Goal: Task Accomplishment & Management: Manage account settings

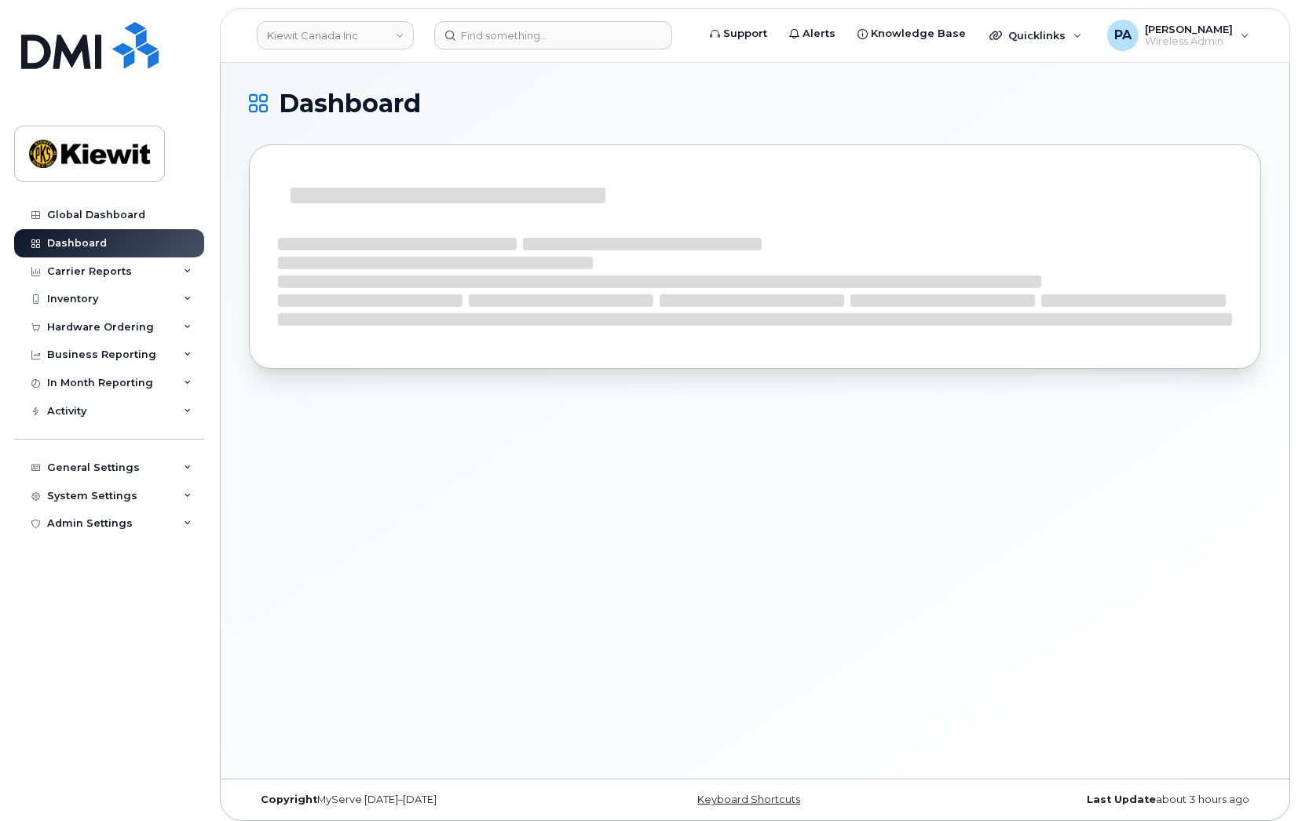
click at [348, 51] on header "[PERSON_NAME] Canada Inc Support Alerts Knowledge Base Quicklinks Suspend / Can…" at bounding box center [755, 35] width 1070 height 55
click at [356, 34] on link "Kiewit Canada Inc" at bounding box center [335, 35] width 157 height 28
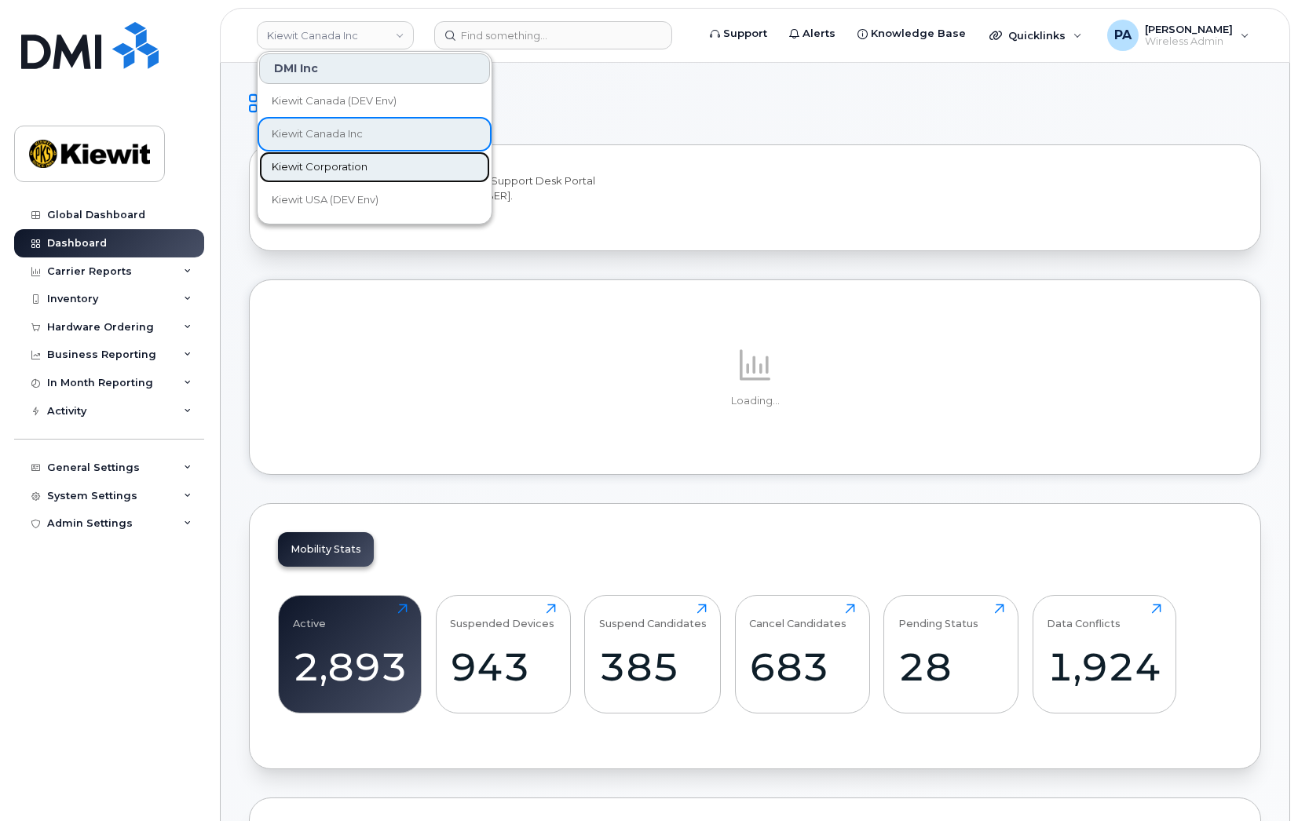
click at [333, 157] on link "Kiewit Corporation" at bounding box center [374, 167] width 231 height 31
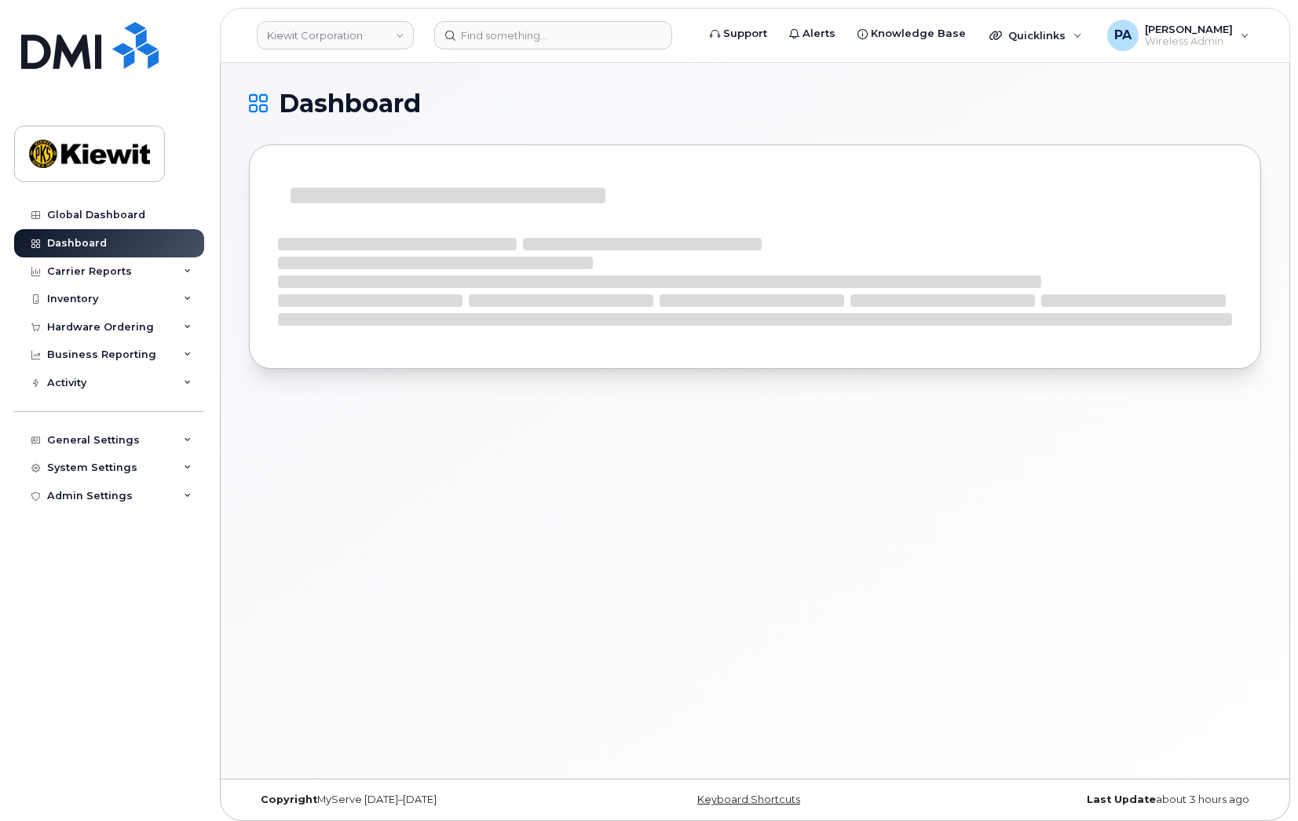
click at [147, 334] on div "Hardware Ordering" at bounding box center [109, 327] width 190 height 28
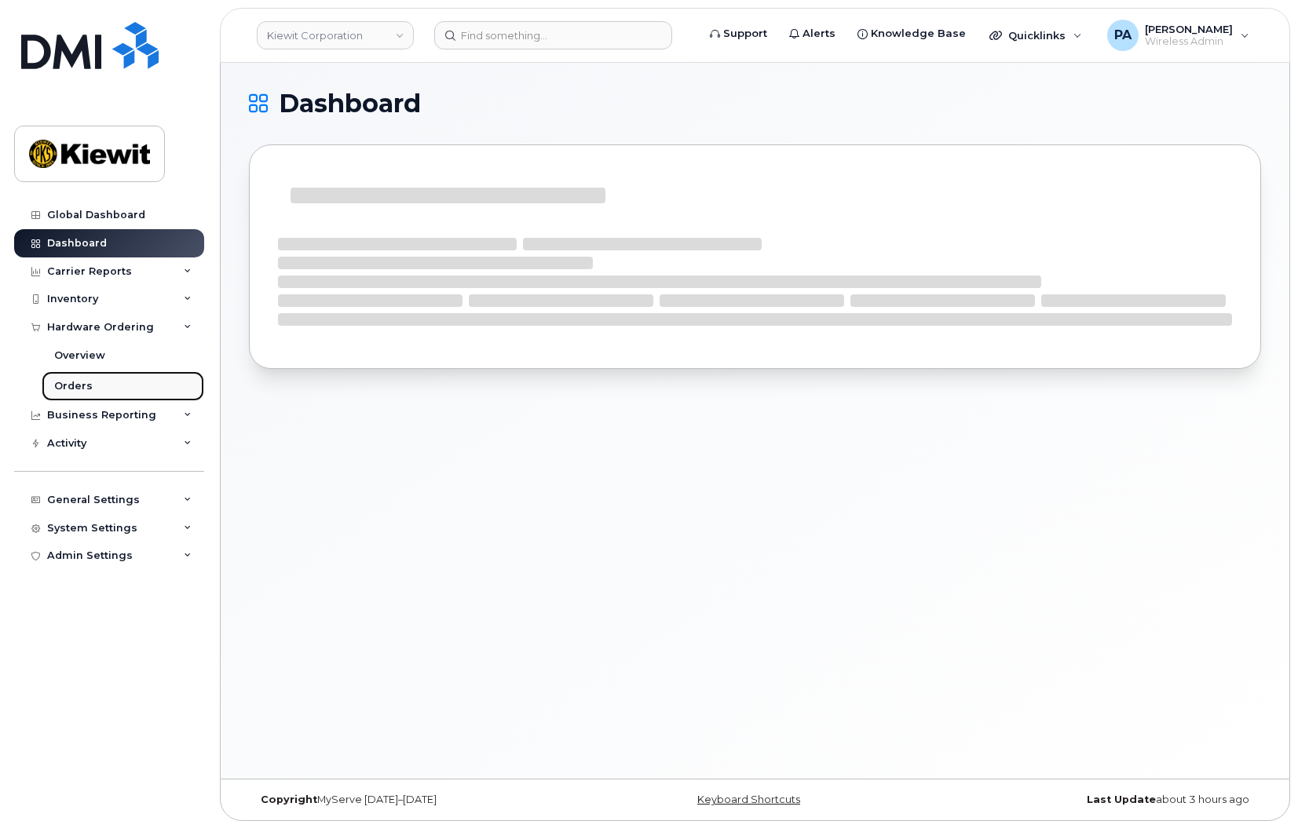
click at [83, 392] on div "Orders" at bounding box center [73, 386] width 38 height 14
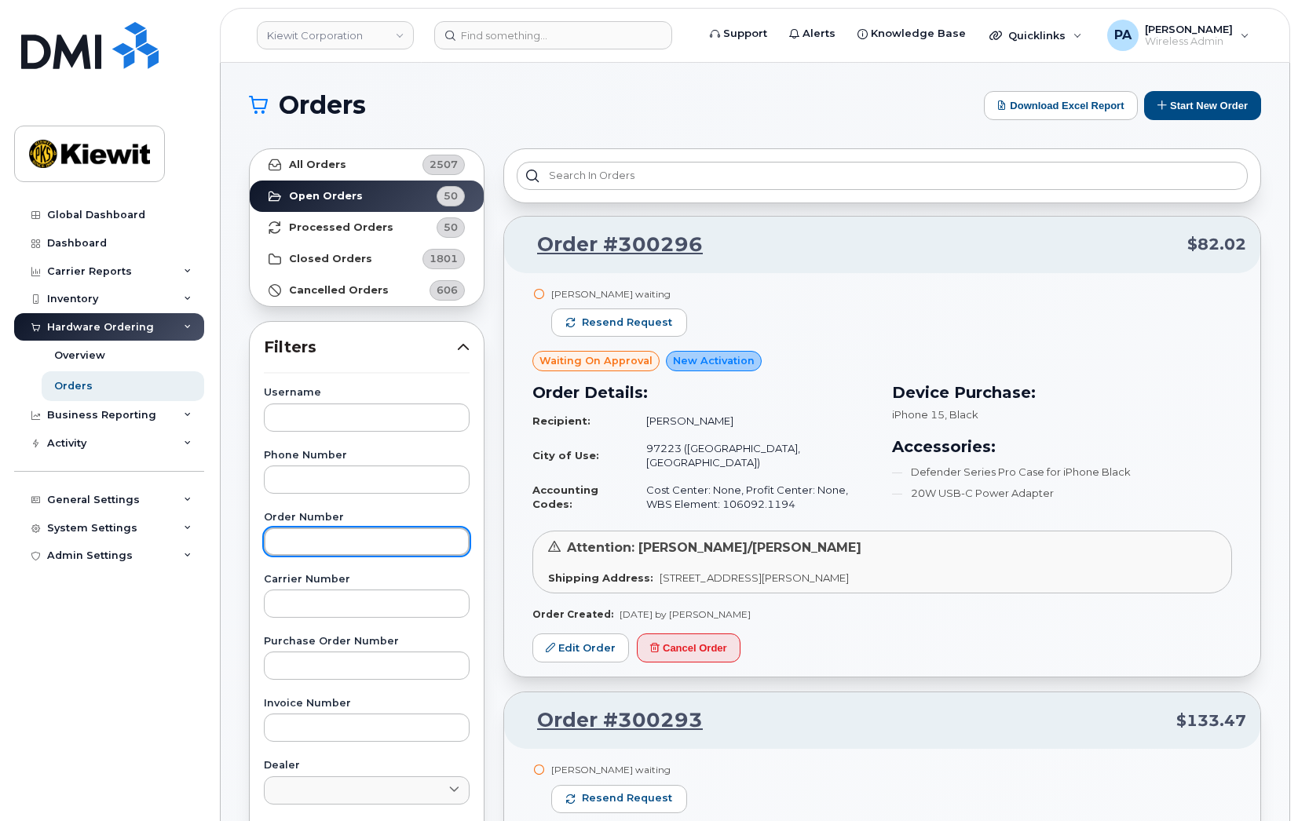
click at [312, 542] on input "text" at bounding box center [367, 542] width 206 height 28
paste input "300274"
click at [313, 543] on input "300274" at bounding box center [367, 542] width 206 height 28
type input "300274"
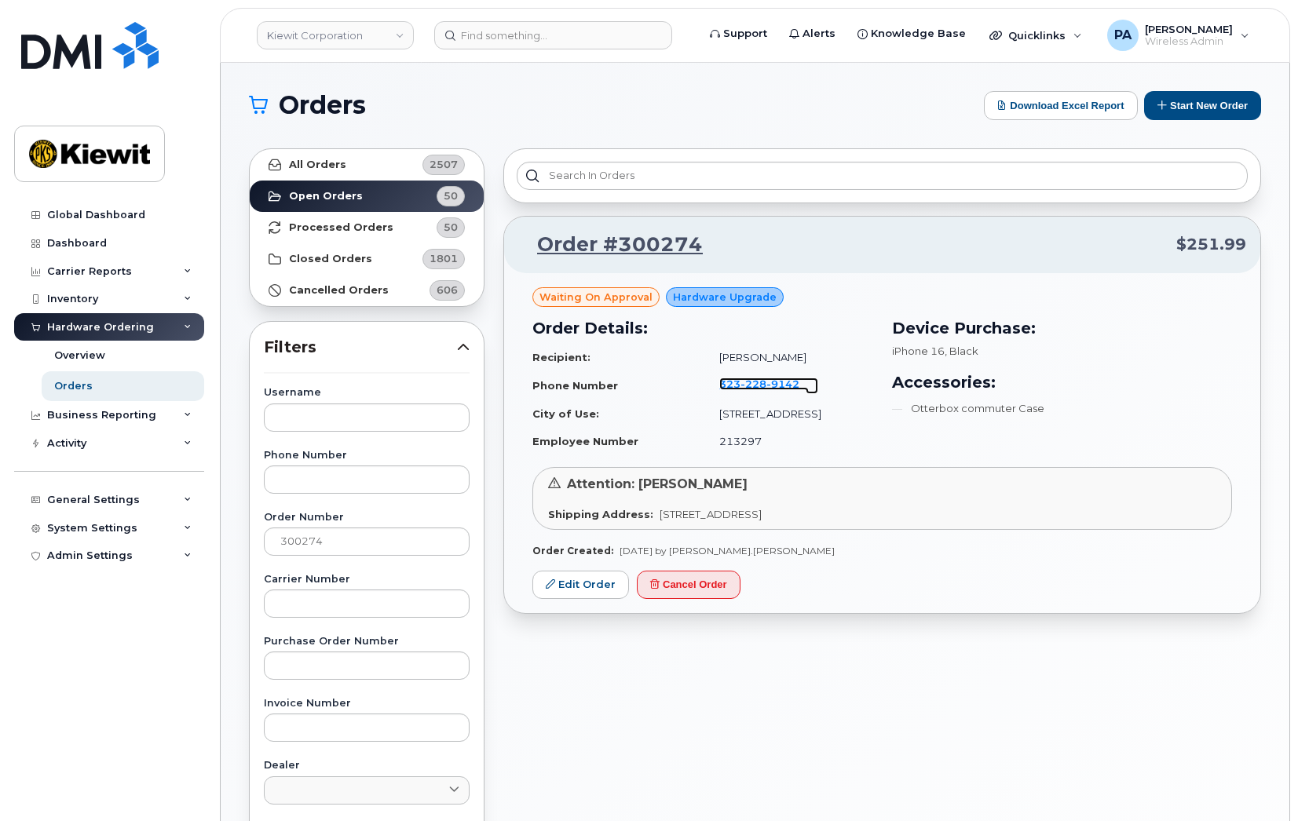
click at [766, 386] on span "9142" at bounding box center [782, 384] width 33 height 13
click at [600, 587] on link "Edit Order" at bounding box center [580, 585] width 97 height 29
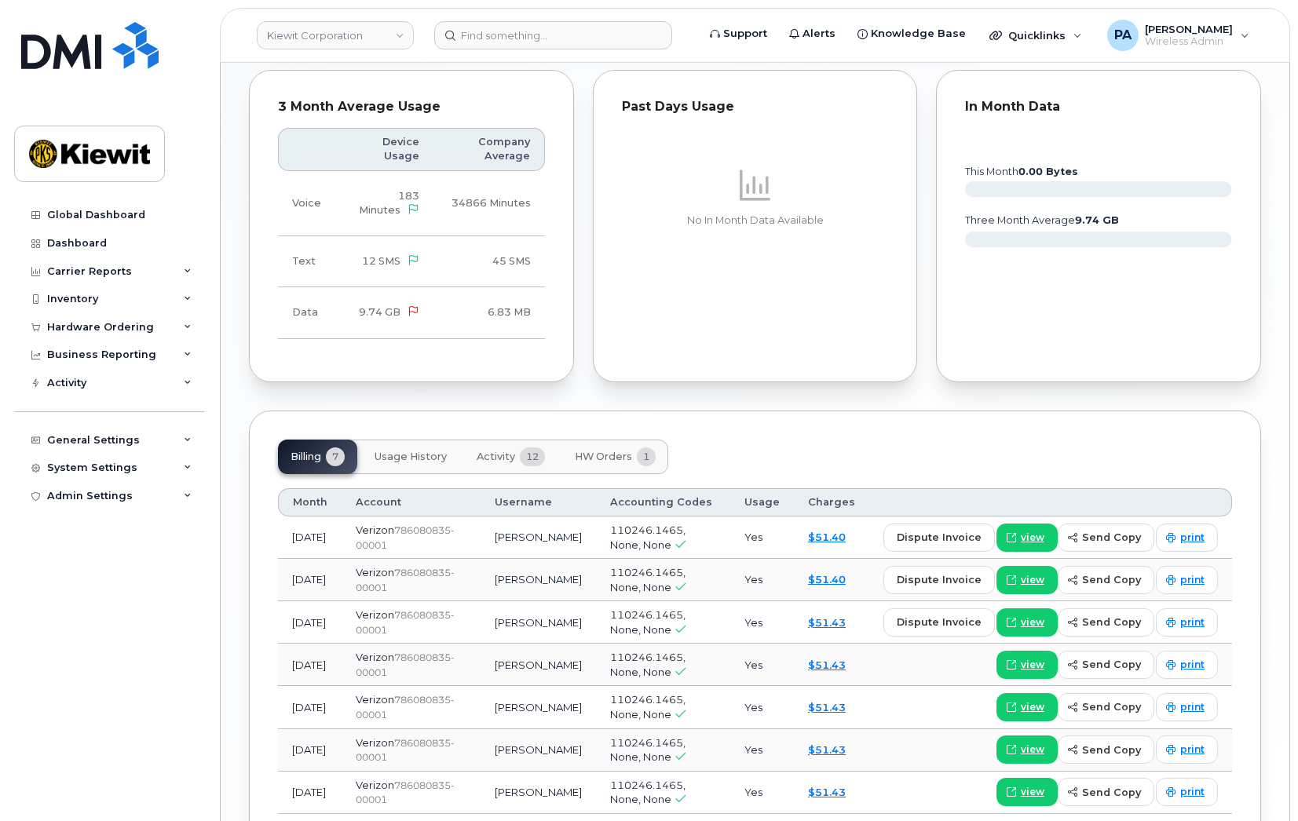
scroll to position [1190, 0]
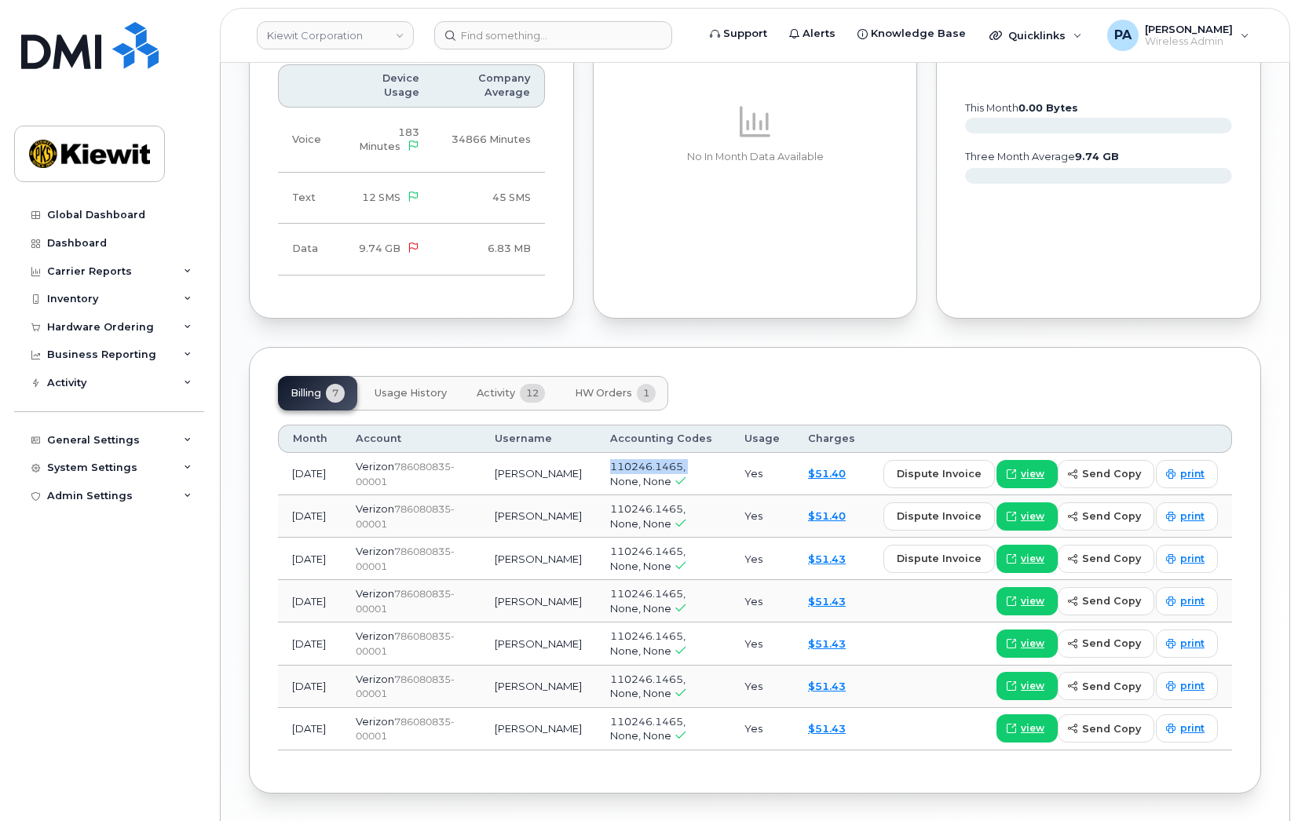
drag, startPoint x: 678, startPoint y: 463, endPoint x: 598, endPoint y: 470, distance: 79.6
click at [598, 470] on td "110246.1465, None, None" at bounding box center [663, 474] width 134 height 42
copy span "110246.1465,"
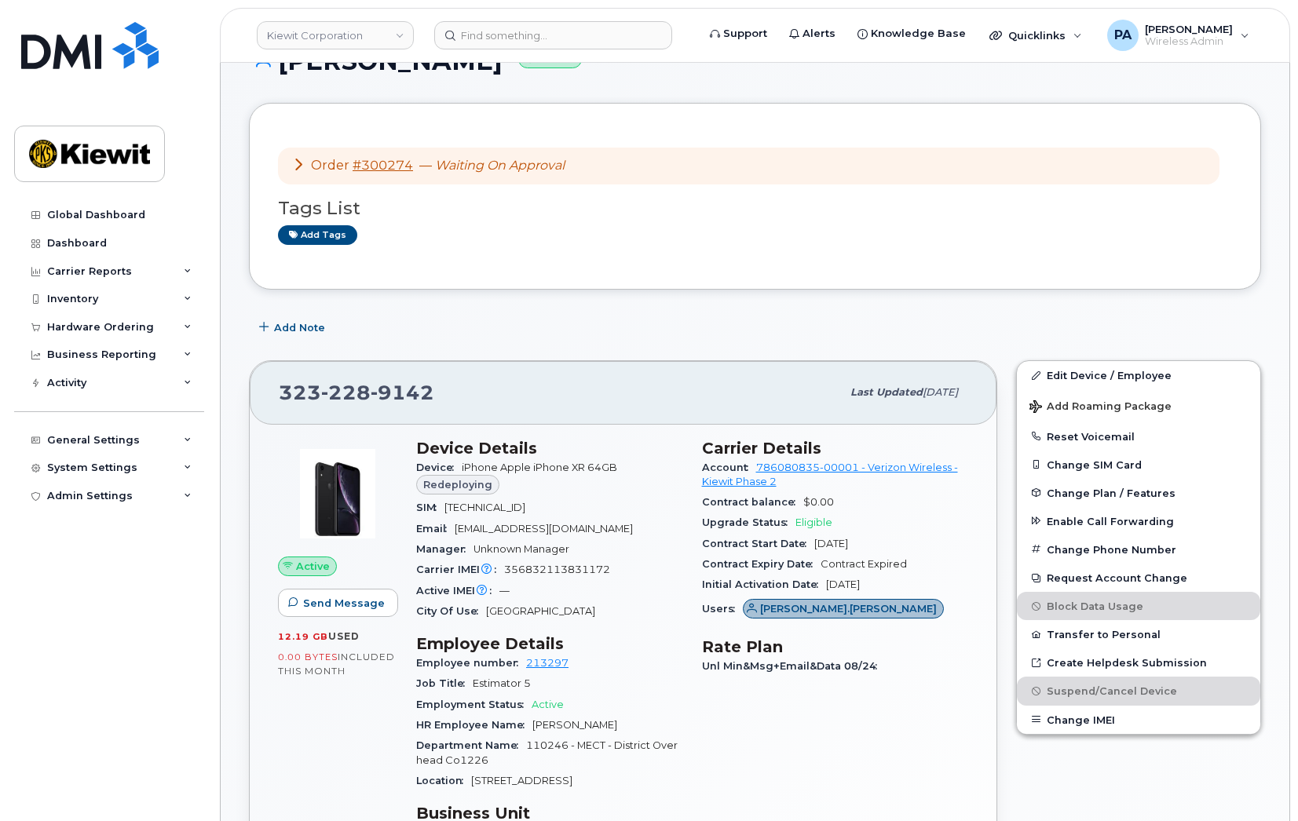
scroll to position [0, 0]
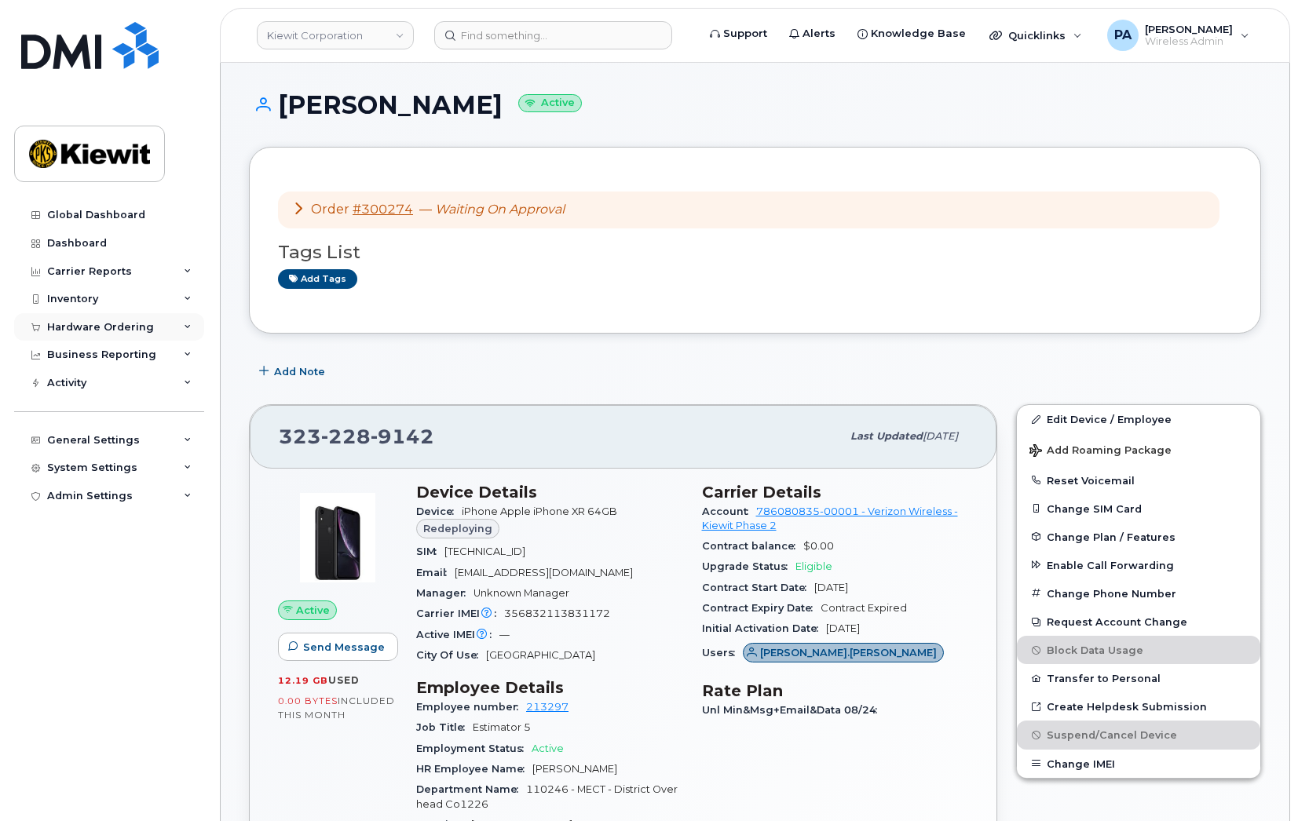
click at [132, 327] on div "Hardware Ordering" at bounding box center [100, 327] width 107 height 13
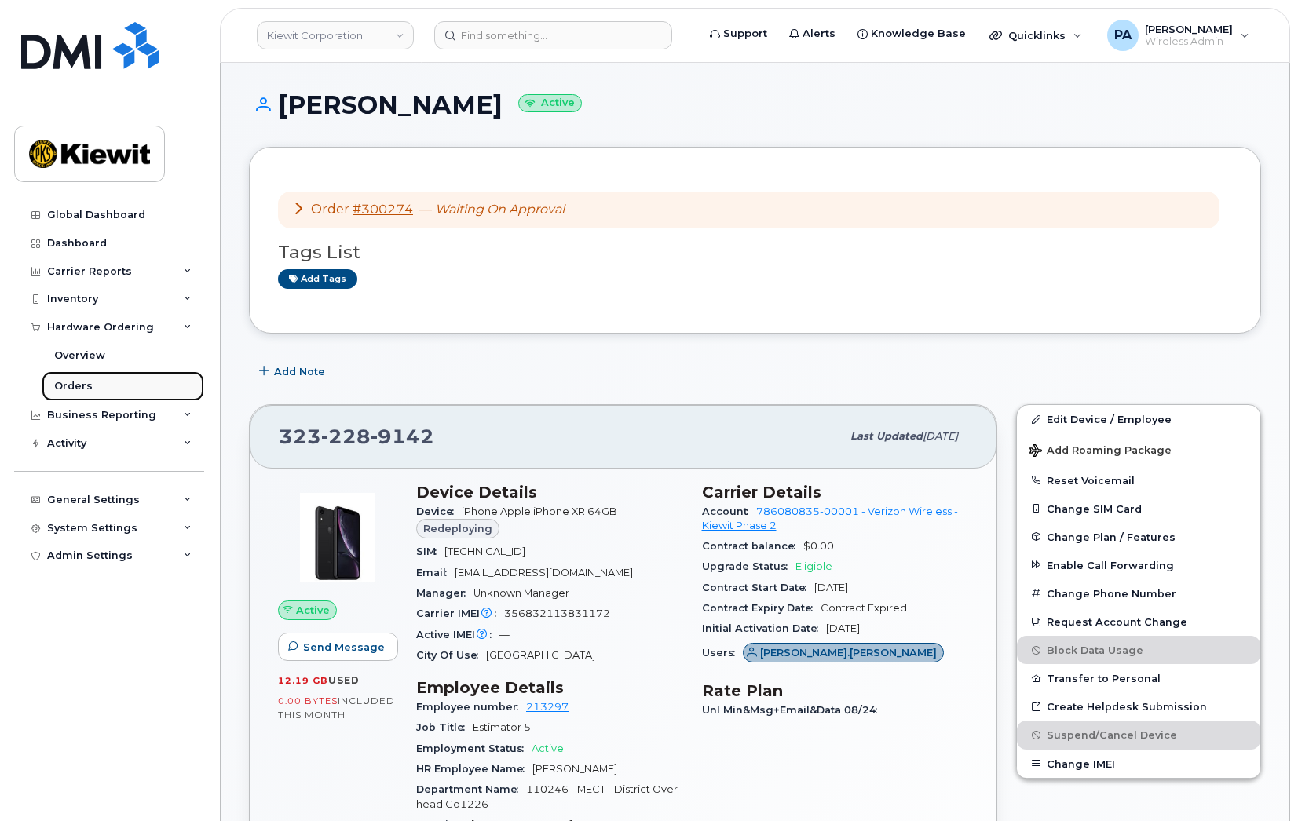
click at [81, 381] on div "Orders" at bounding box center [73, 386] width 38 height 14
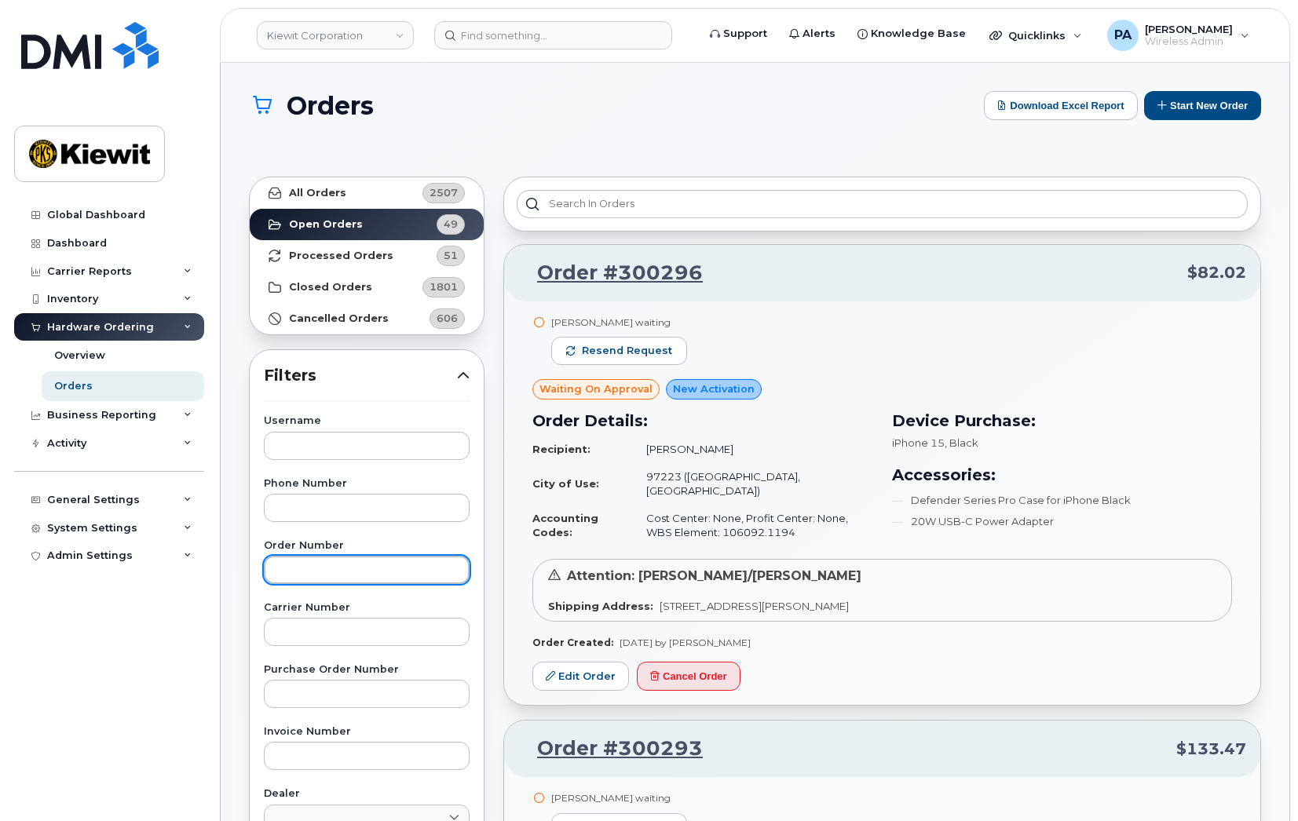
click at [327, 579] on input "text" at bounding box center [367, 570] width 206 height 28
type input "299897"
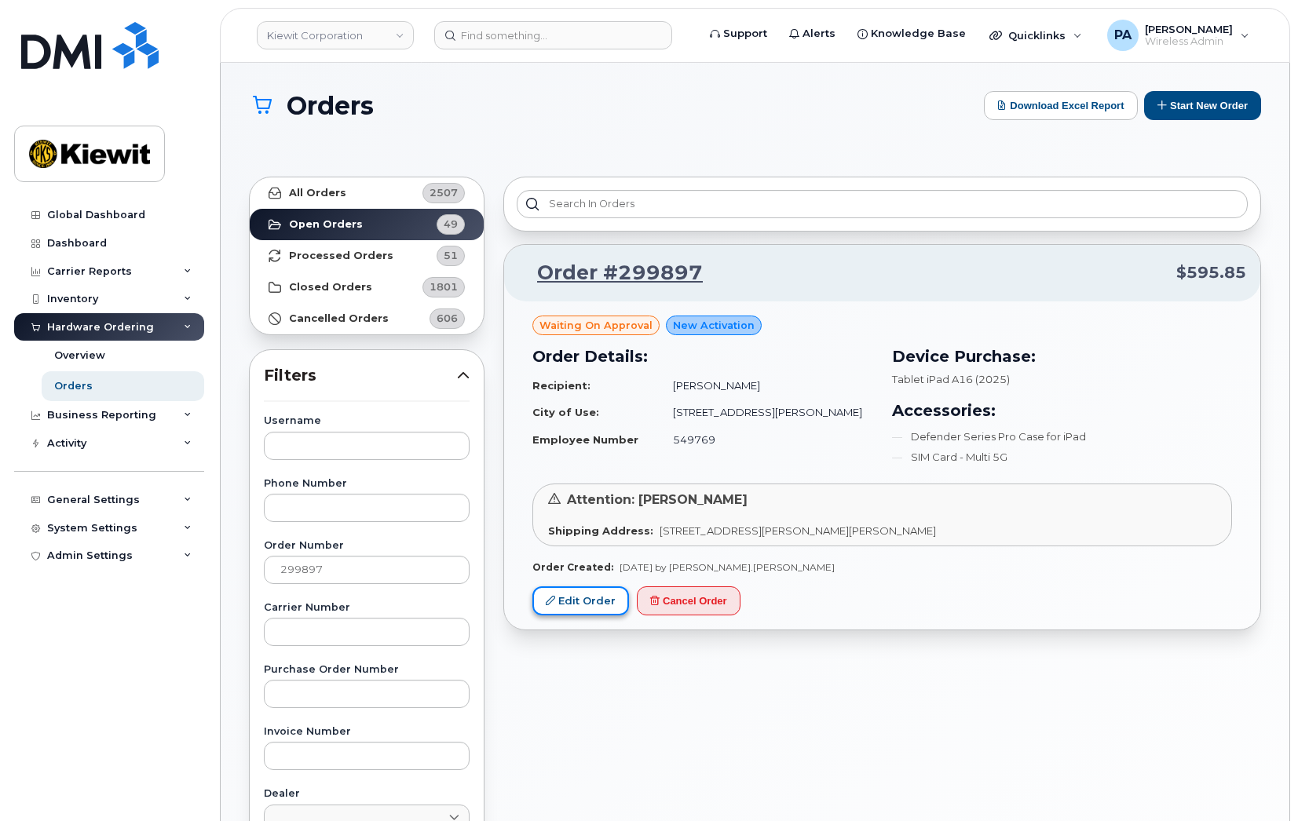
click at [606, 606] on link "Edit Order" at bounding box center [580, 601] width 97 height 29
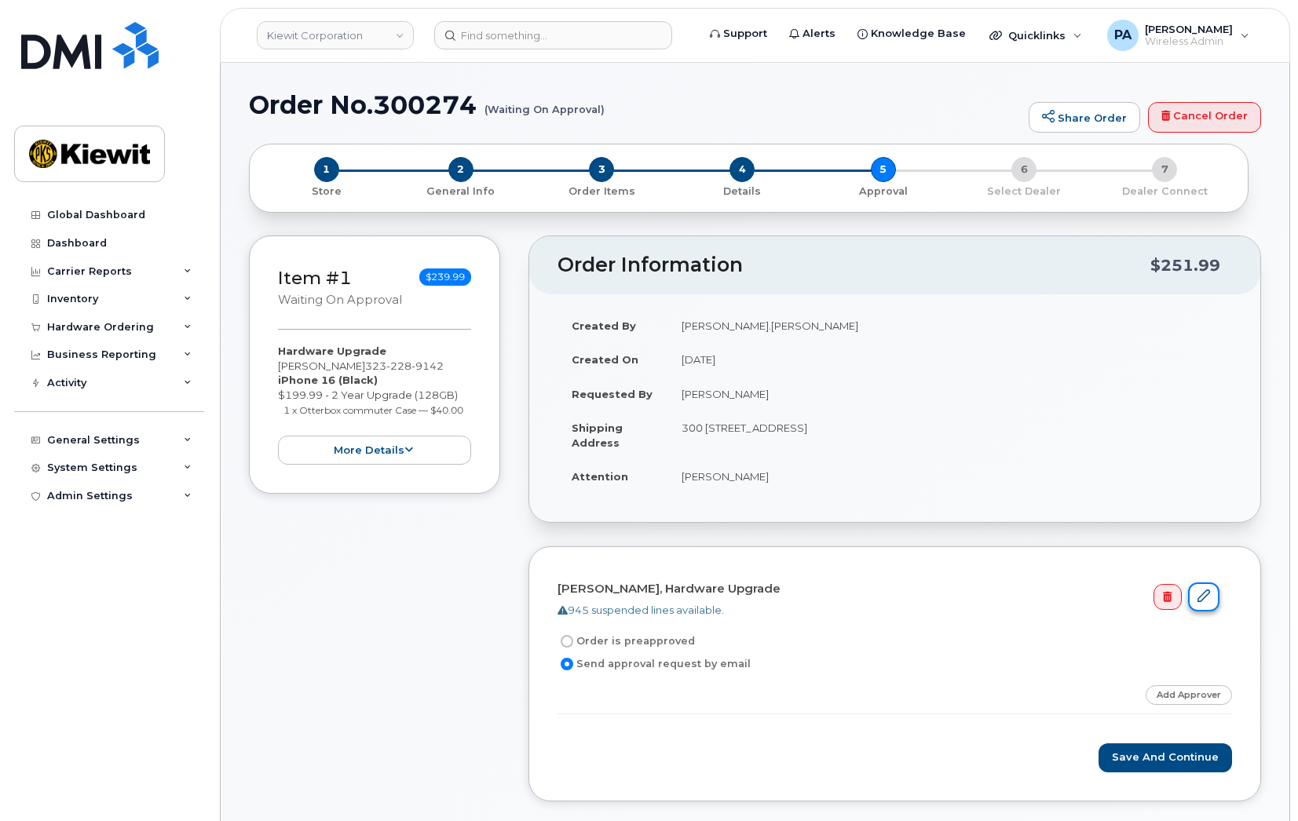
click at [1212, 596] on link at bounding box center [1203, 597] width 31 height 29
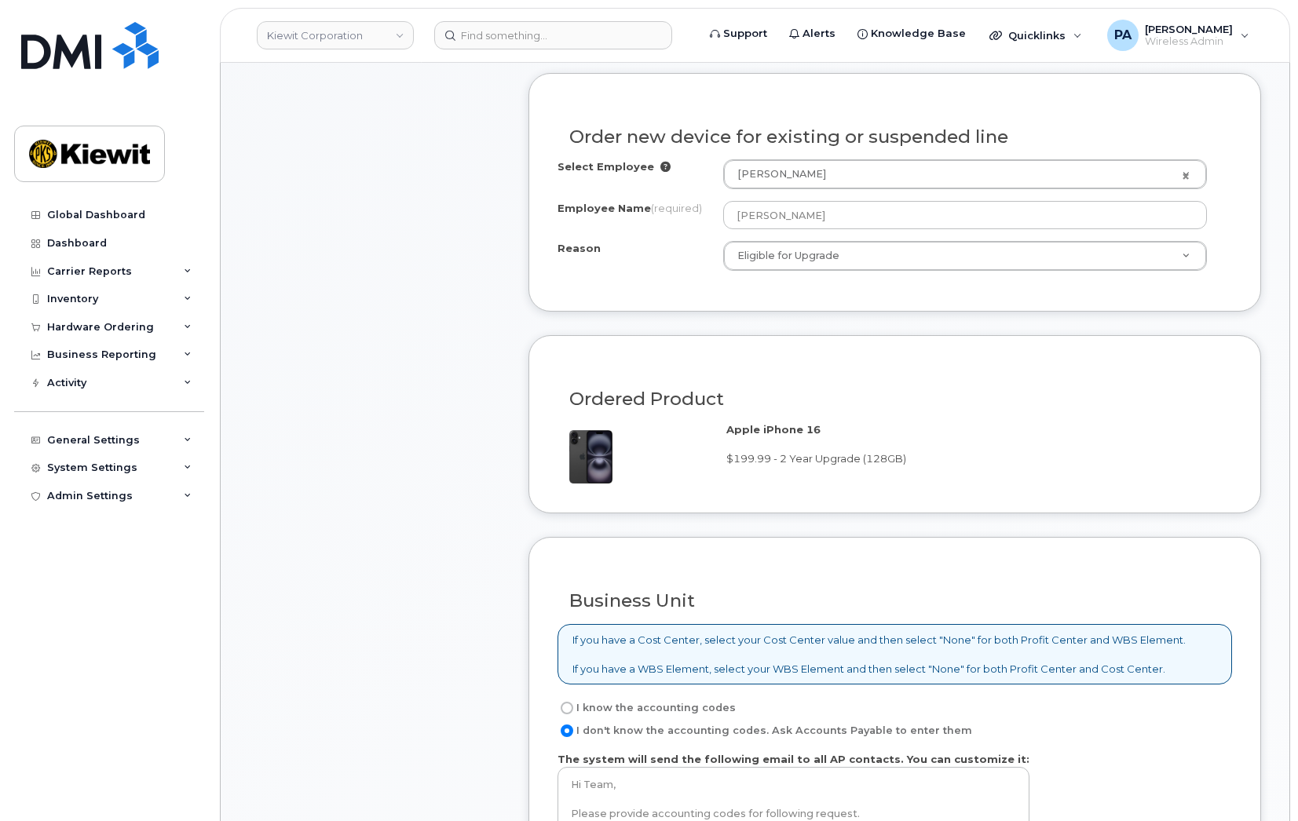
scroll to position [683, 0]
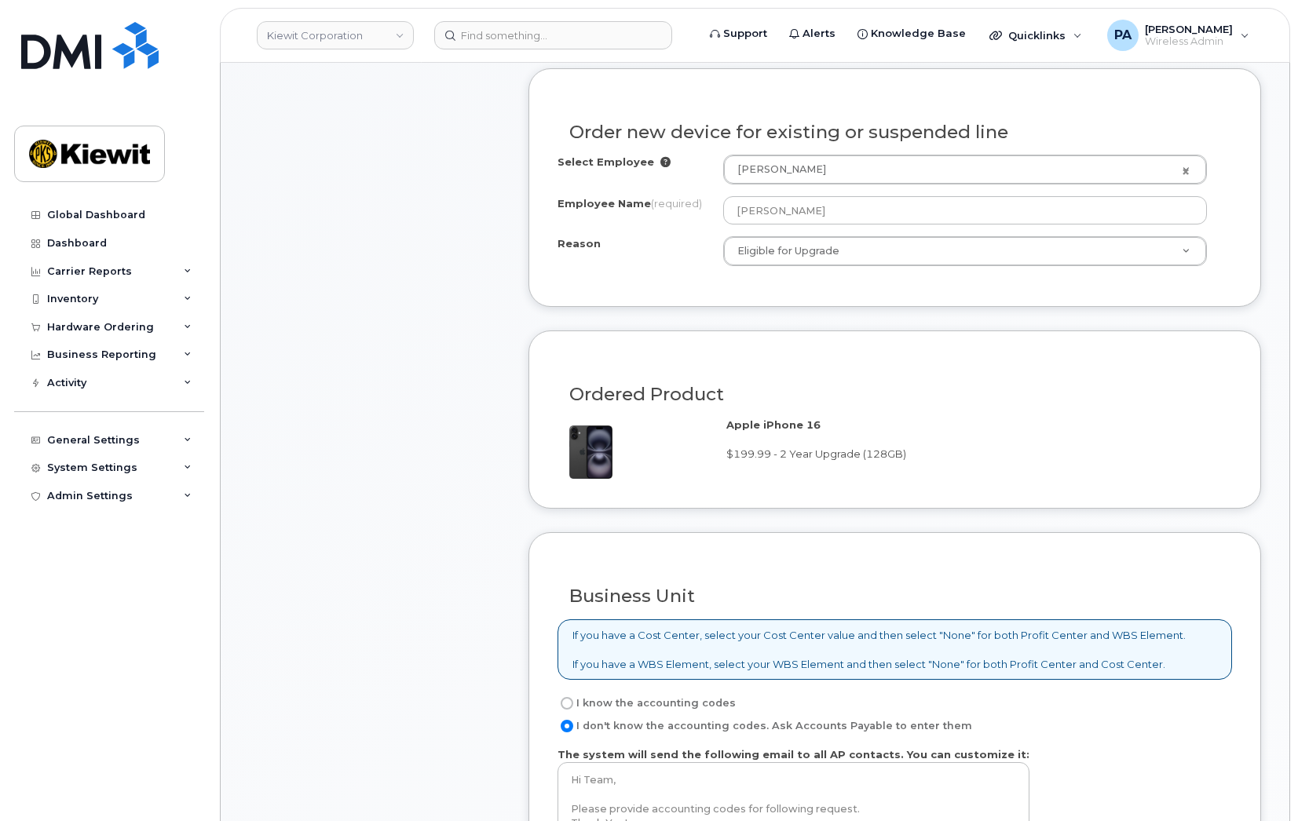
click at [664, 704] on label "I know the accounting codes" at bounding box center [647, 703] width 178 height 19
click at [573, 704] on input "I know the accounting codes" at bounding box center [567, 703] width 13 height 13
radio input "true"
select select
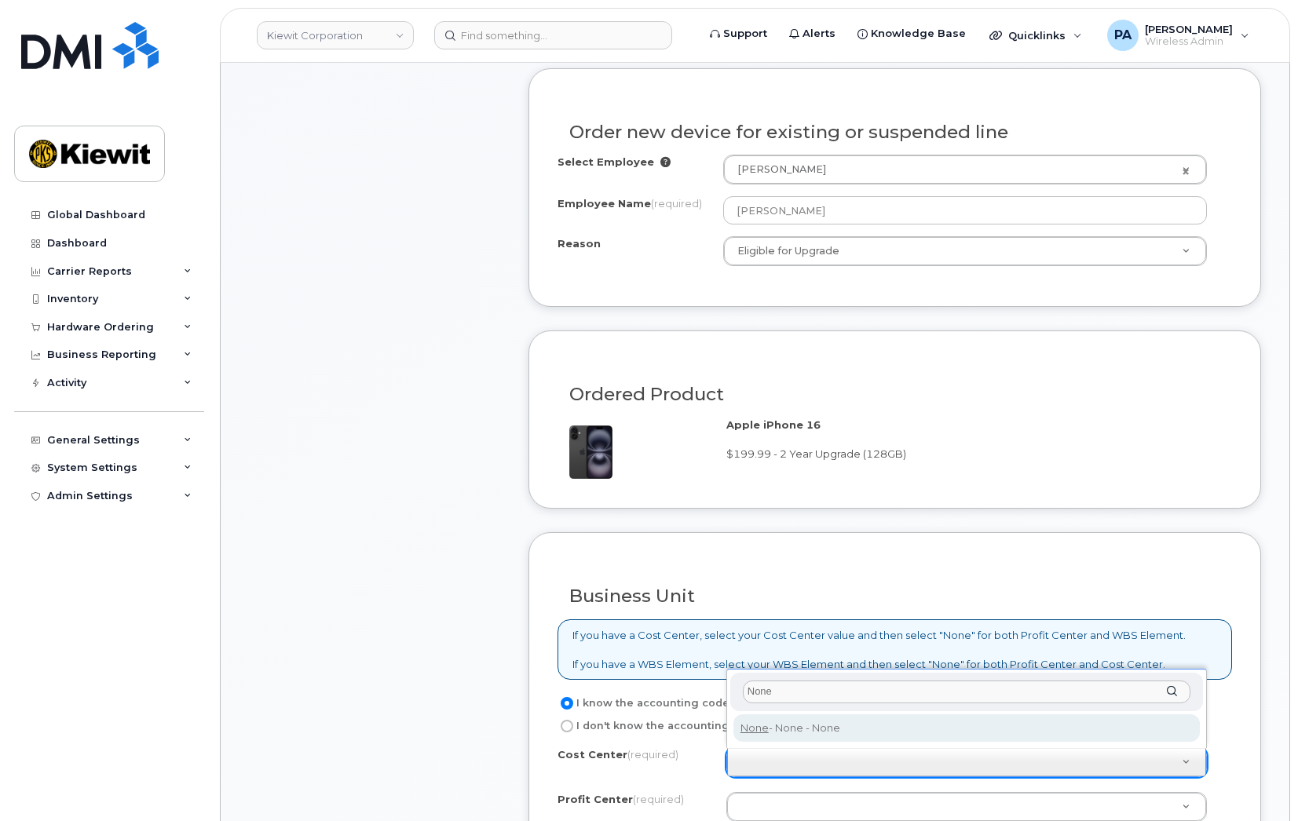
type input "None"
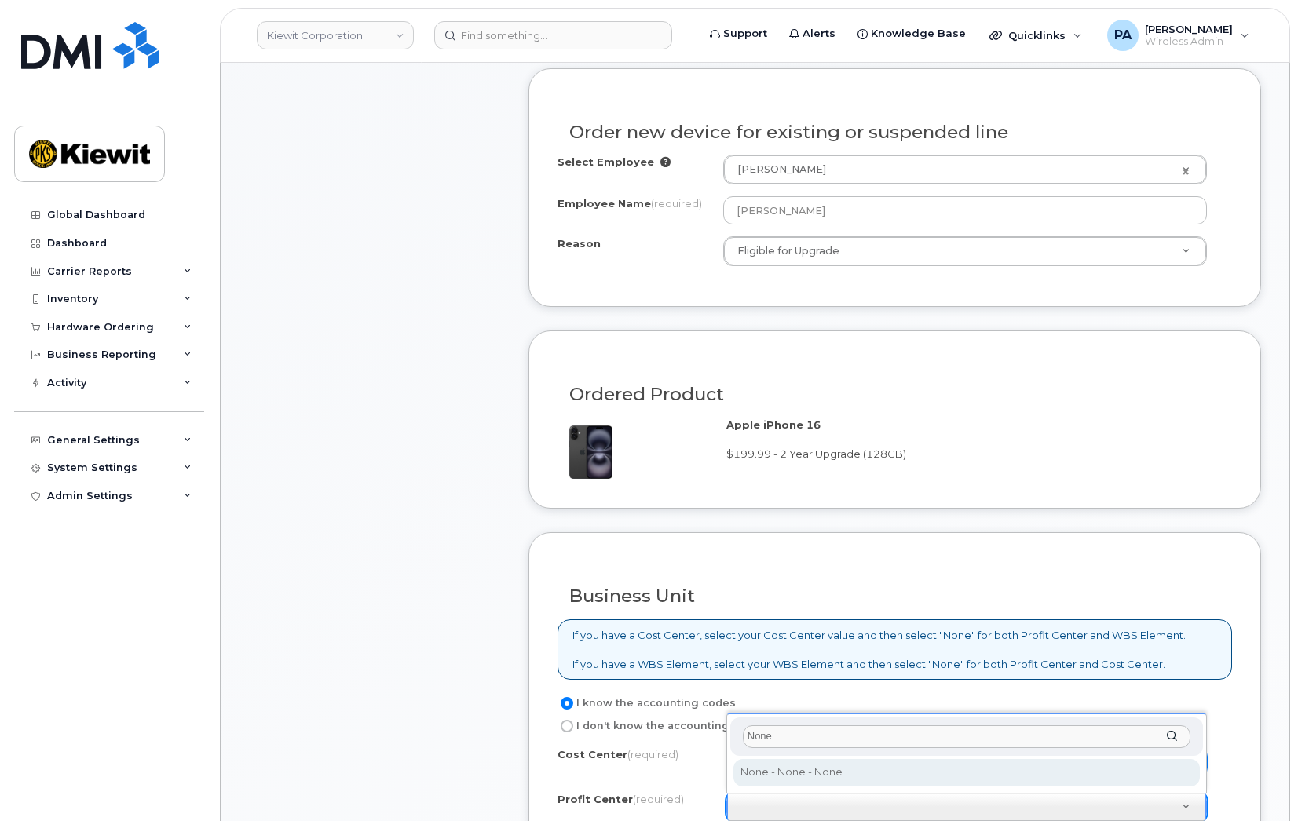
type input "None"
select select "None"
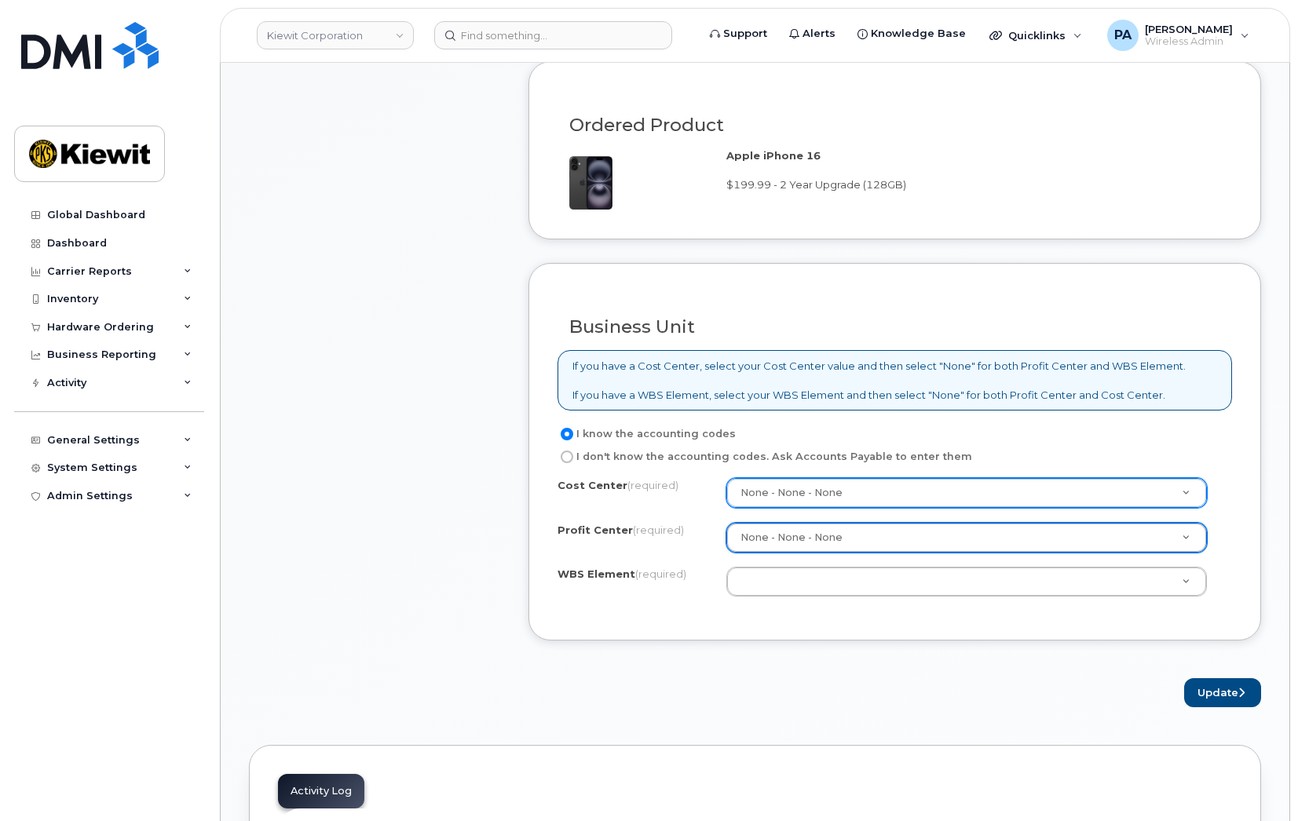
scroll to position [1086, 0]
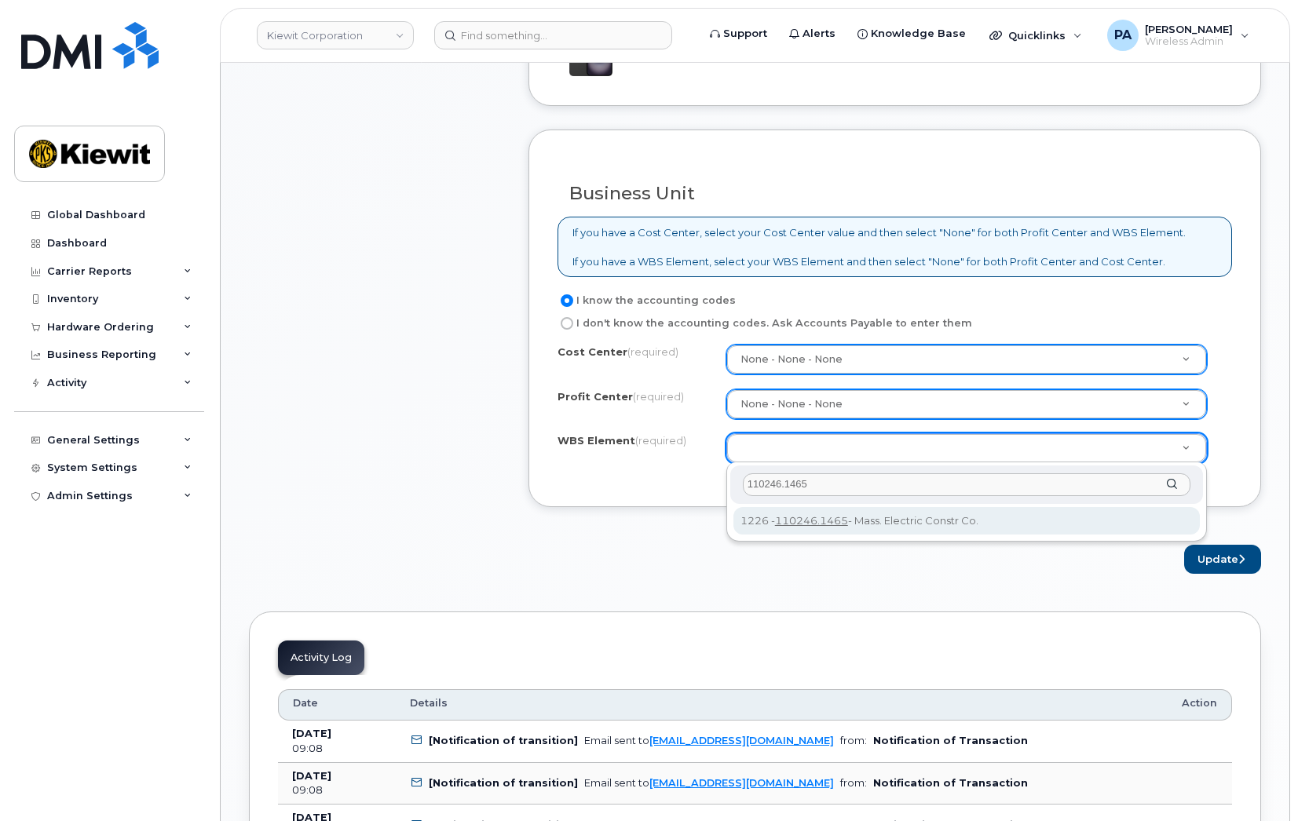
type input "110246.1465"
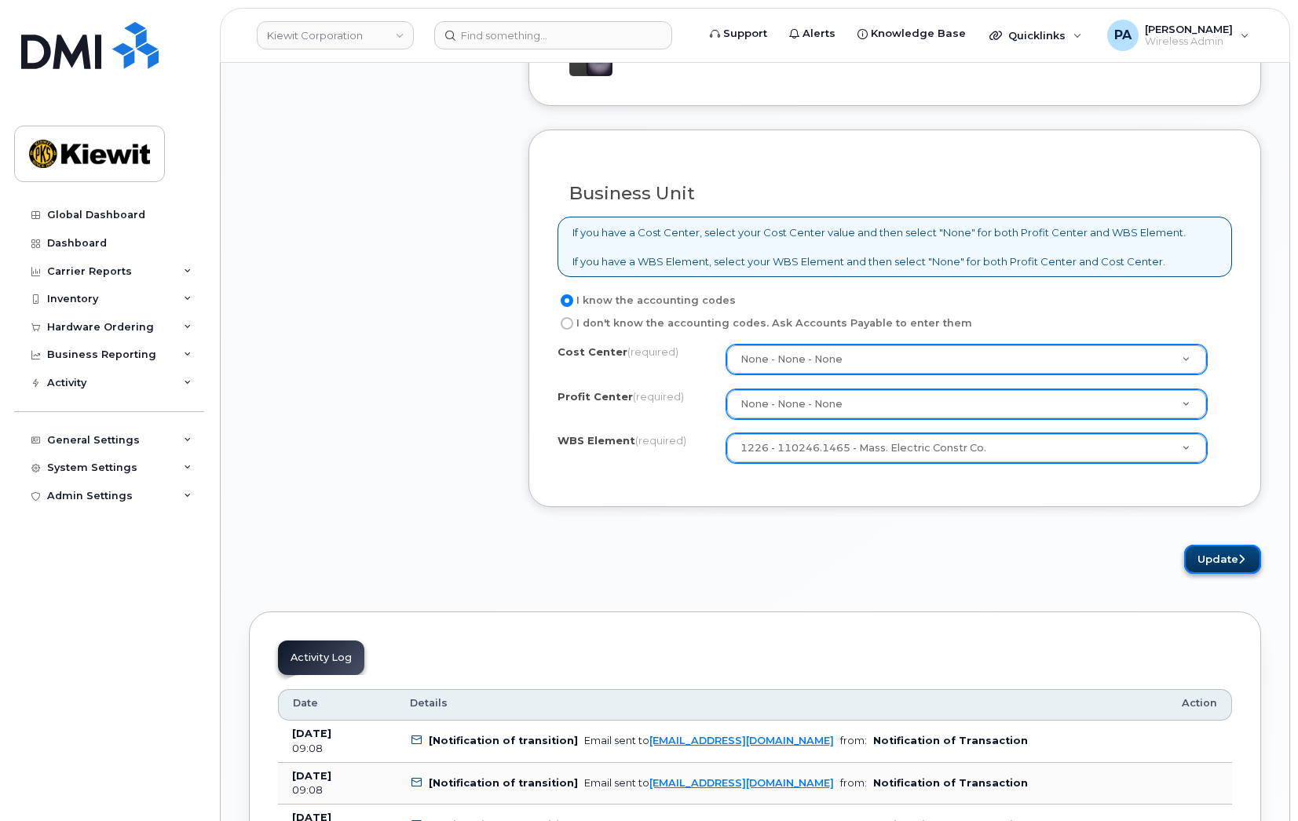
click at [1218, 560] on button "Update" at bounding box center [1222, 559] width 77 height 29
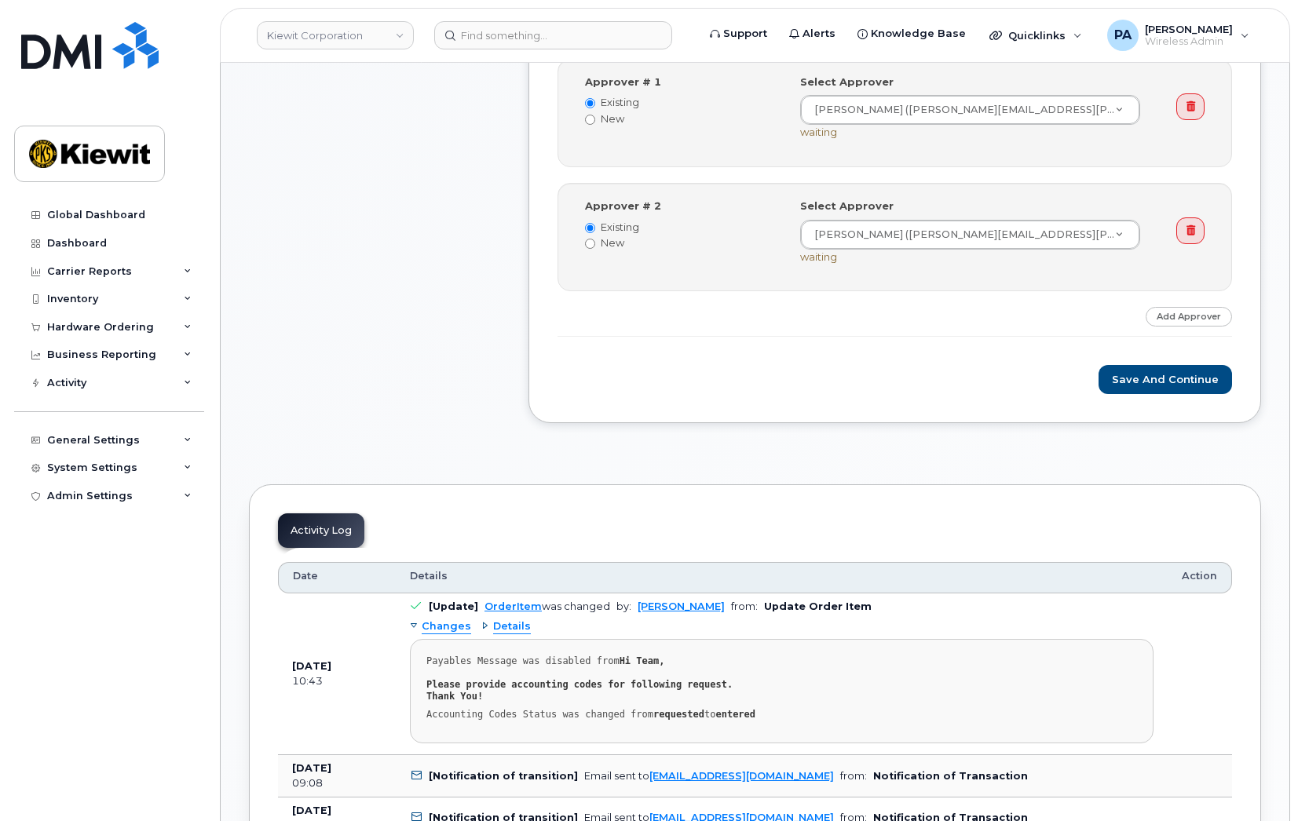
scroll to position [741, 0]
click at [1176, 383] on button "Save and Continue" at bounding box center [1165, 378] width 133 height 29
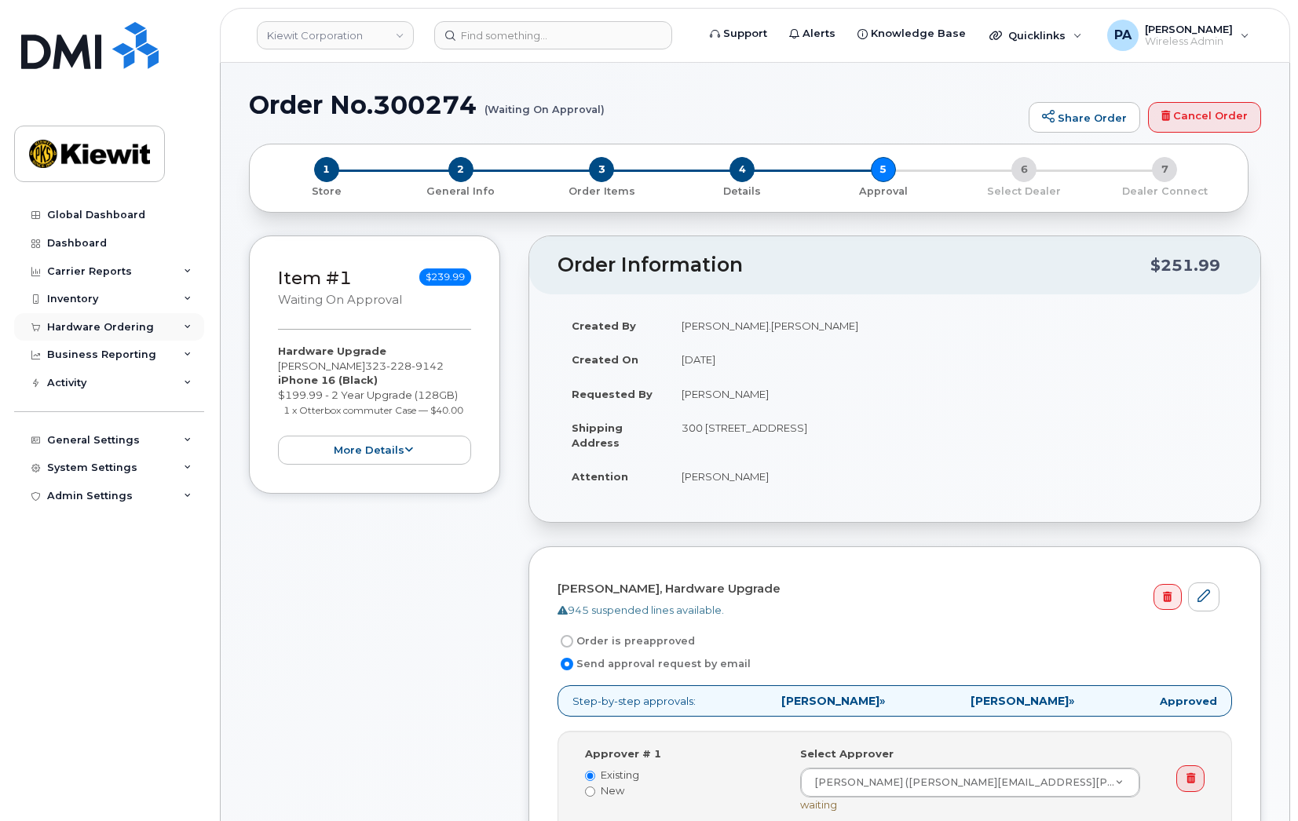
click at [160, 328] on div "Hardware Ordering" at bounding box center [109, 327] width 190 height 28
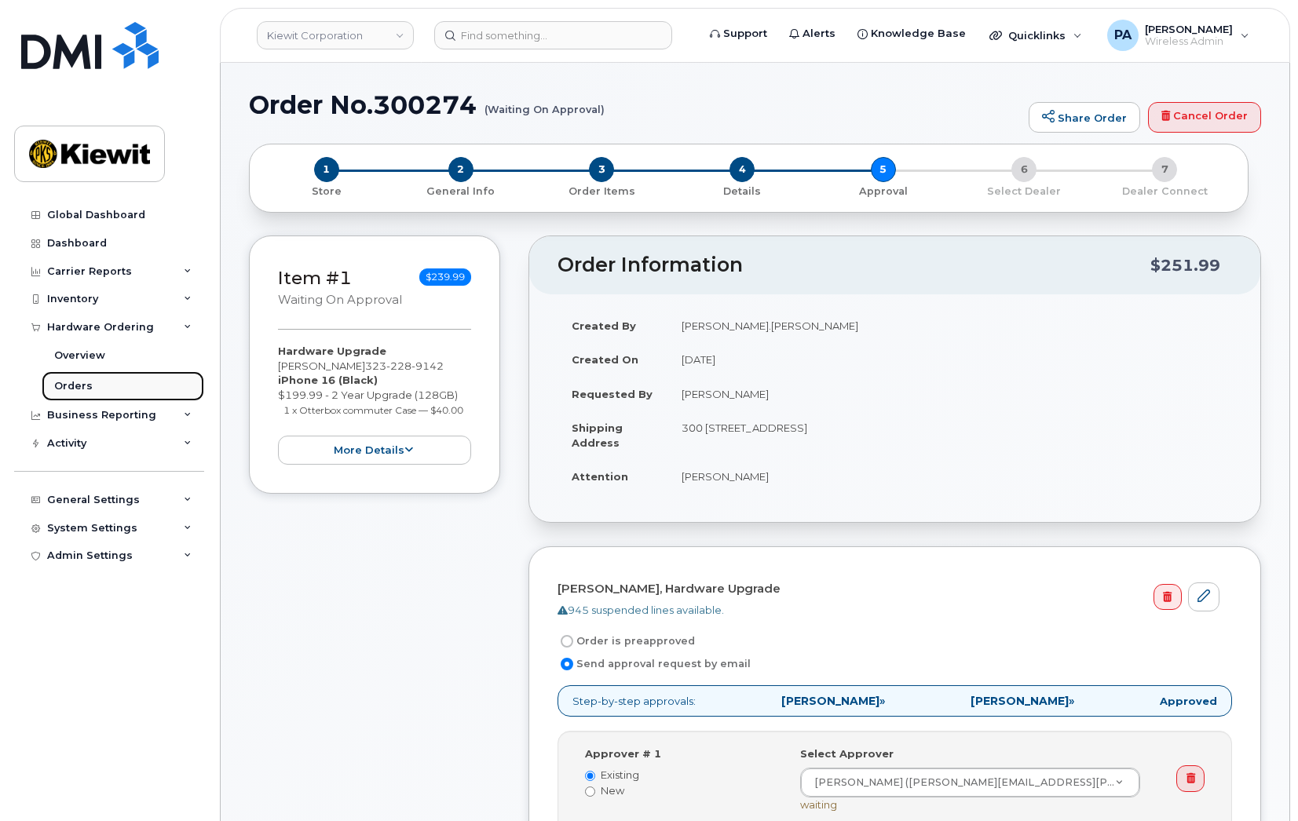
click at [104, 382] on link "Orders" at bounding box center [123, 386] width 163 height 30
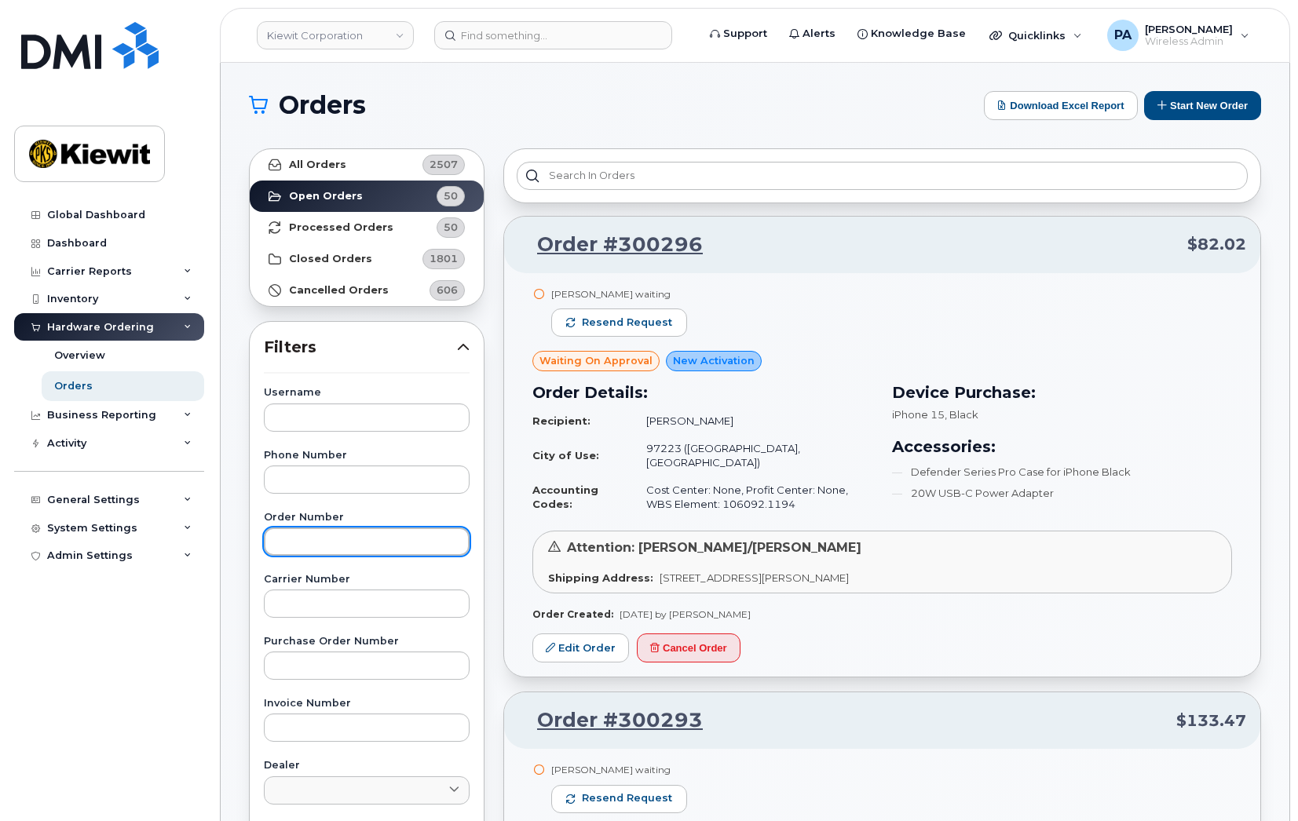
click at [313, 536] on input "text" at bounding box center [367, 542] width 206 height 28
paste input "299897"
type input "299897"
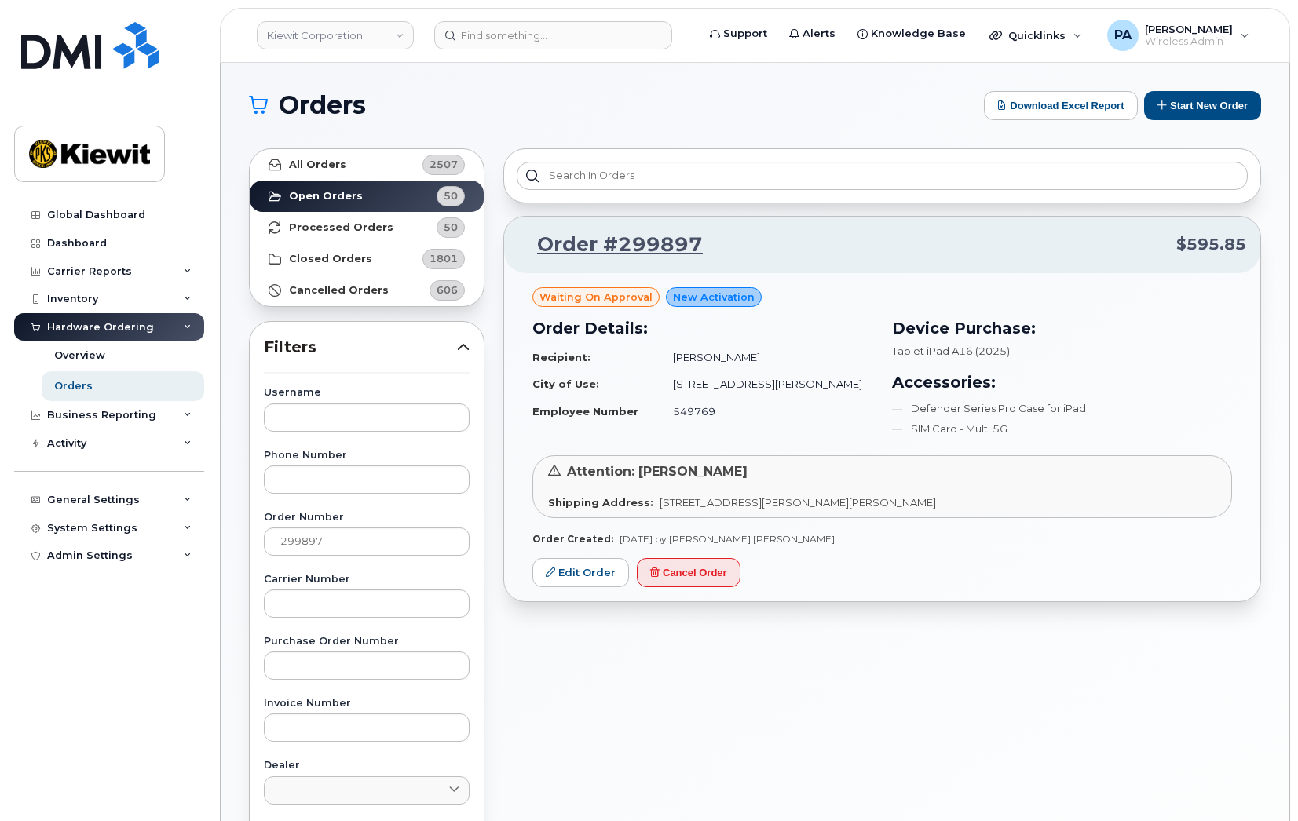
drag, startPoint x: 781, startPoint y: 361, endPoint x: 741, endPoint y: 329, distance: 52.0
click at [767, 353] on td "[PERSON_NAME]" at bounding box center [766, 357] width 214 height 27
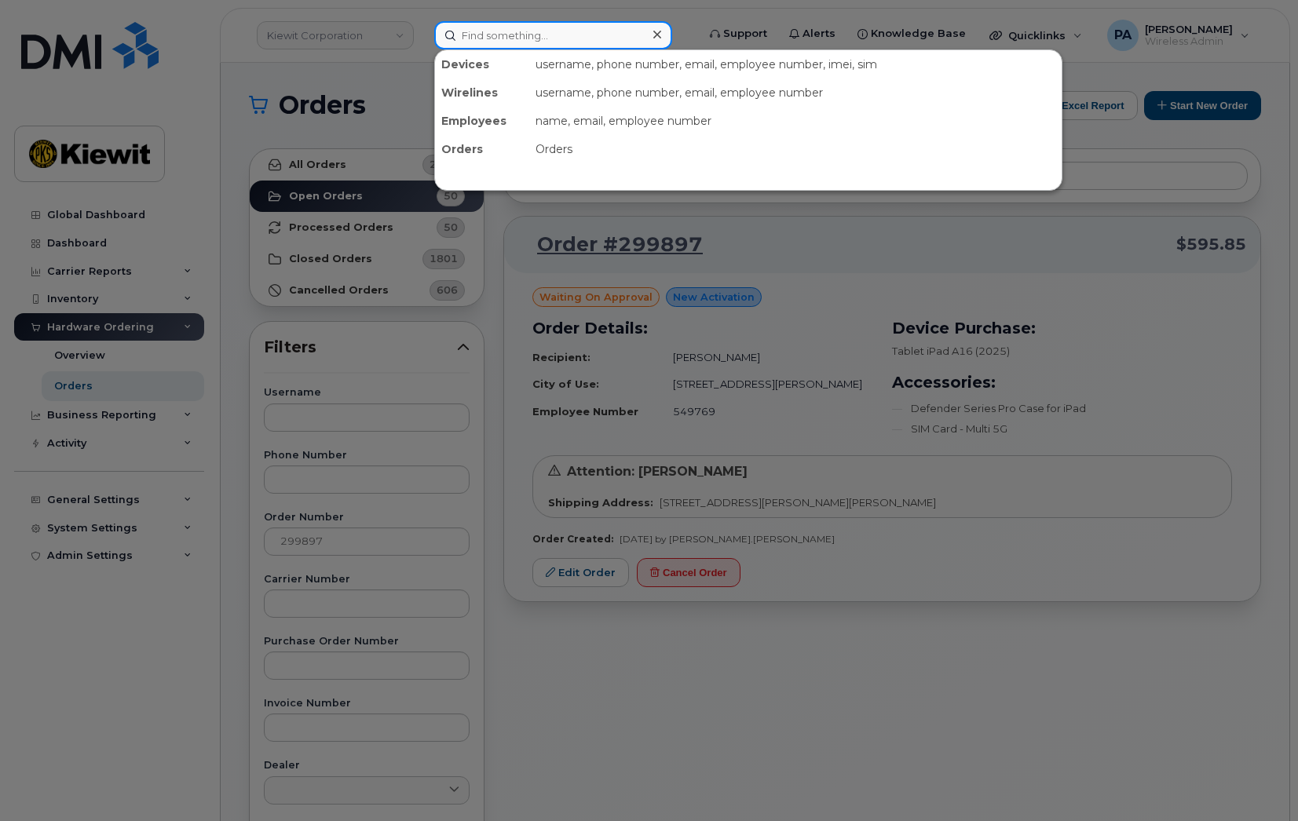
click at [577, 27] on input at bounding box center [553, 35] width 238 height 28
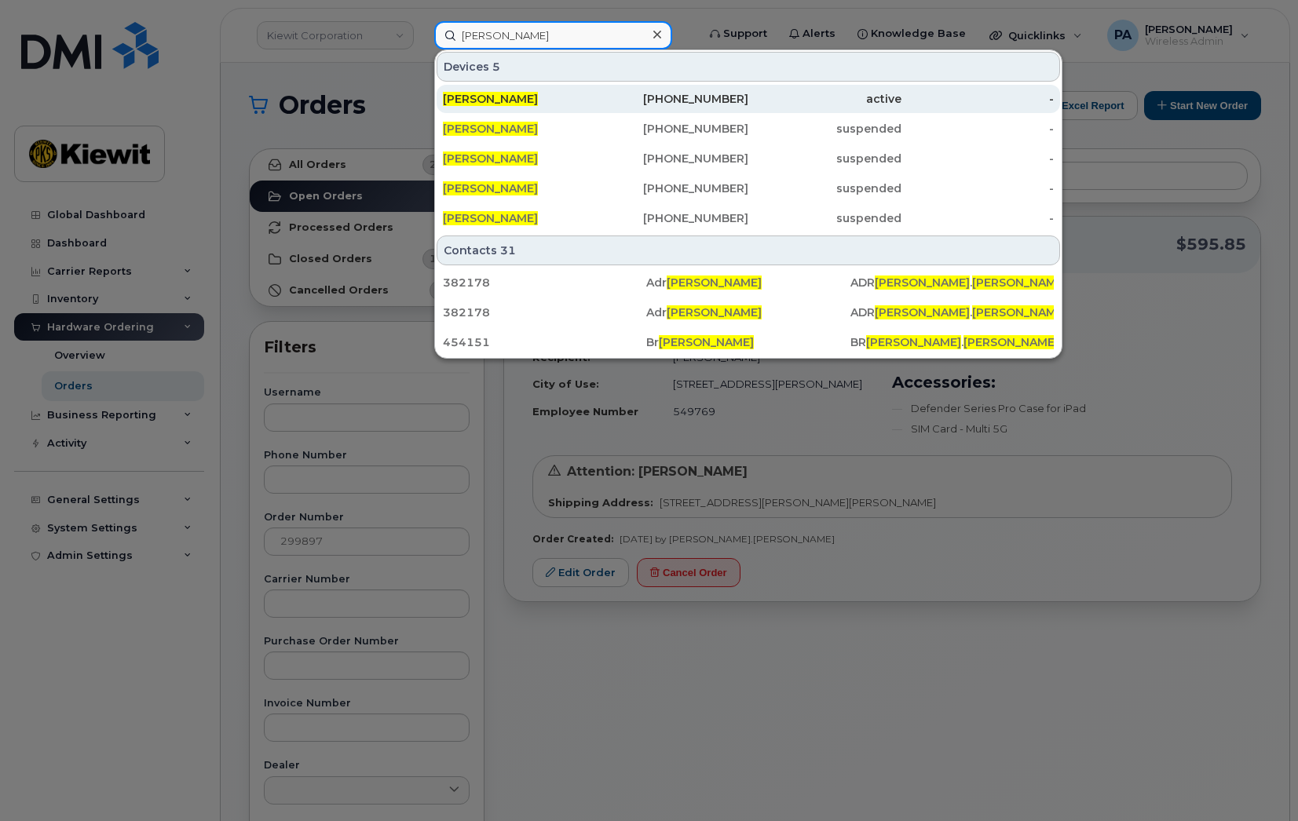
type input "[PERSON_NAME]"
click at [495, 103] on span "[PERSON_NAME]" at bounding box center [490, 99] width 95 height 14
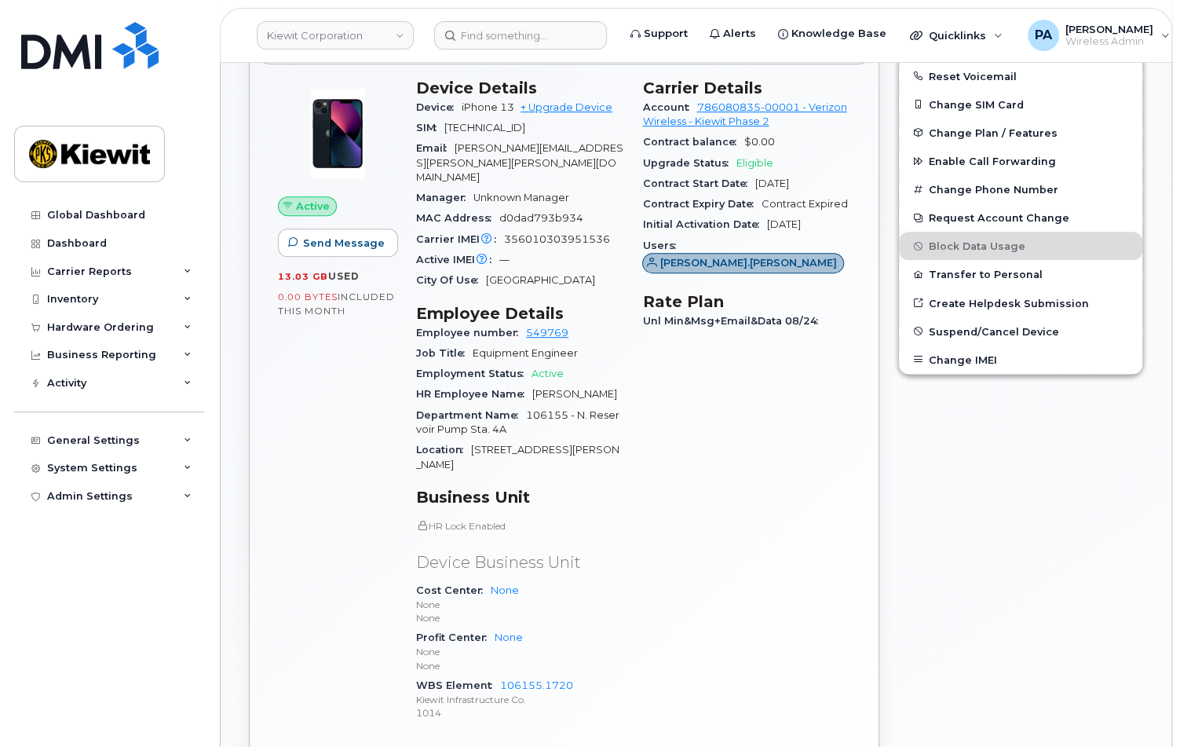
scroll to position [515, 0]
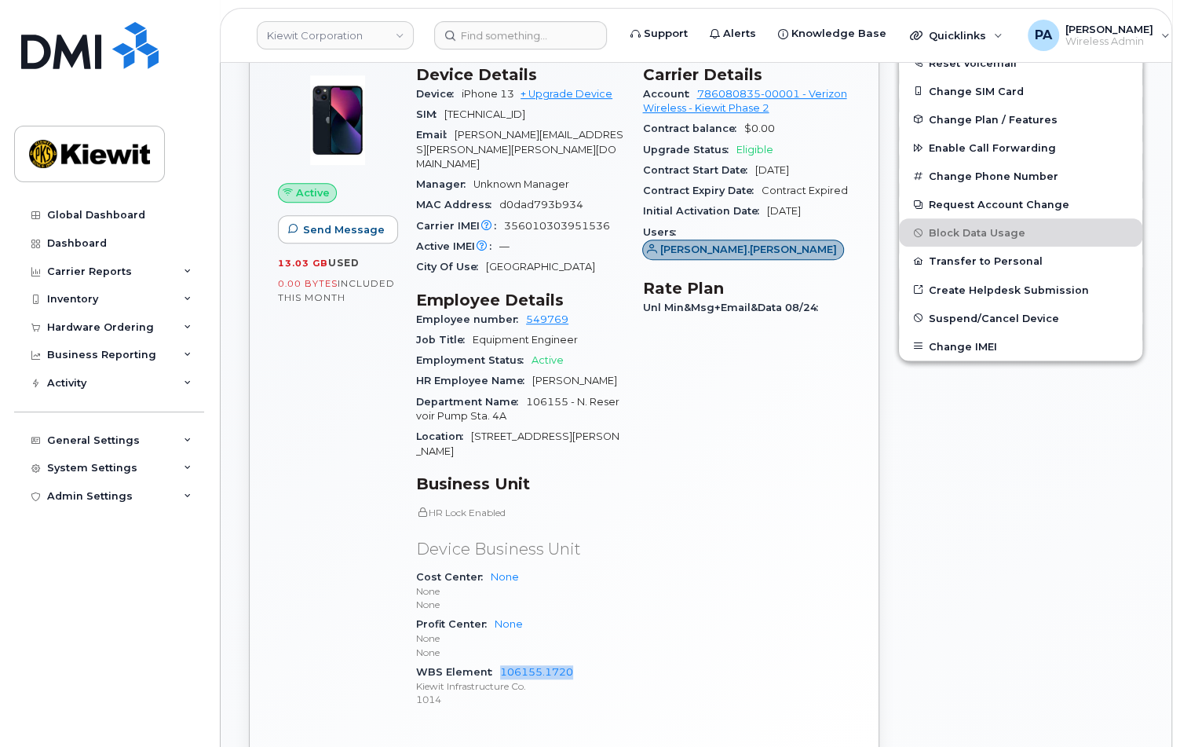
drag, startPoint x: 671, startPoint y: 280, endPoint x: 497, endPoint y: 629, distance: 389.8
click at [497, 662] on div "WBS Element 106155.1720 Kiewit Infrastructure Co. 1014" at bounding box center [519, 686] width 207 height 48
copy link "106155.1720"
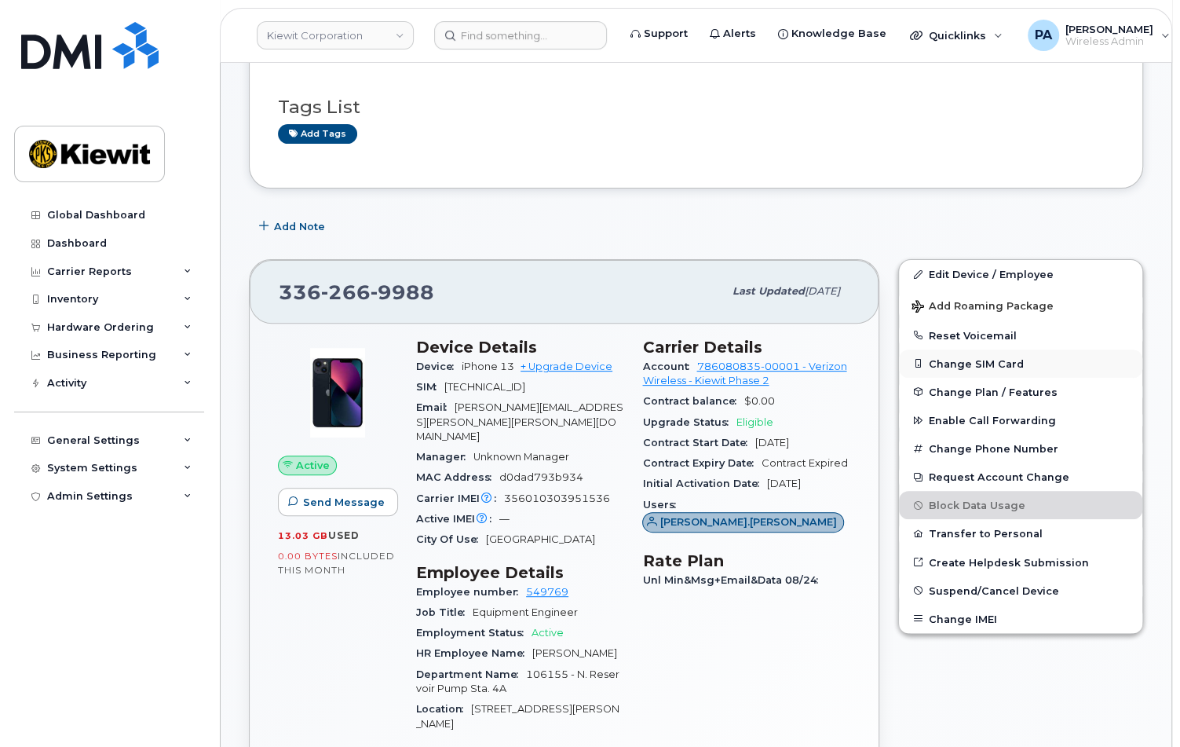
scroll to position [223, 0]
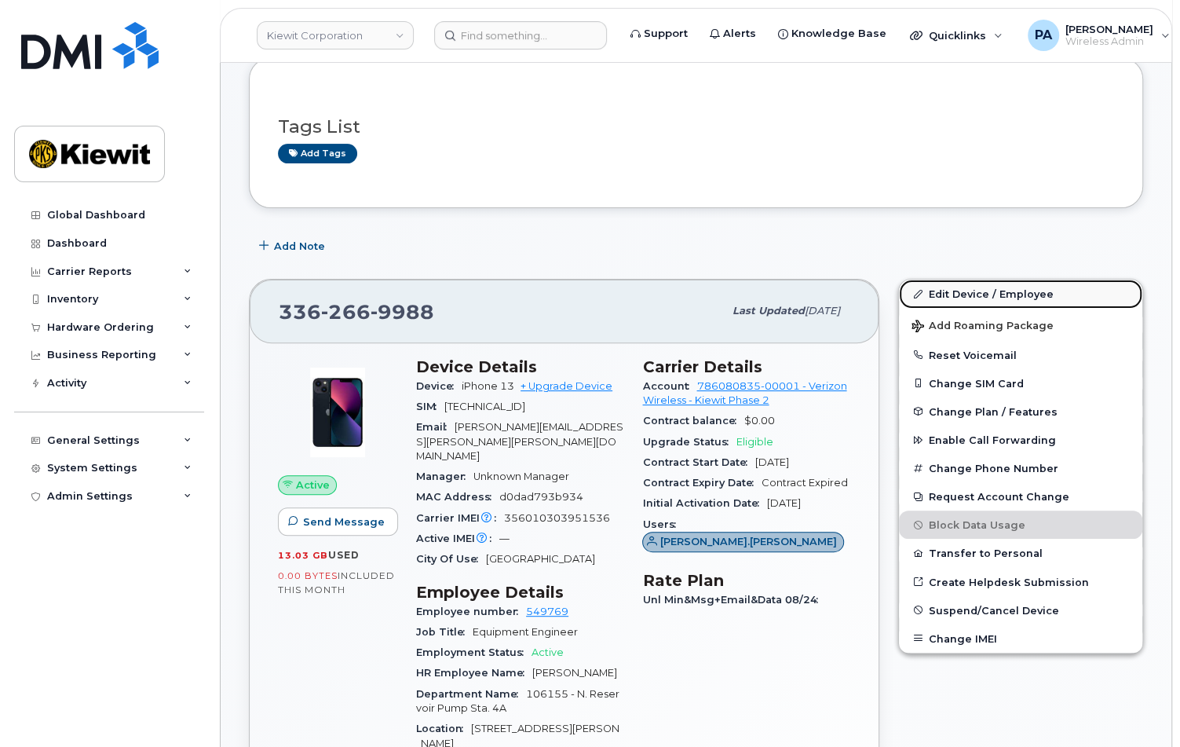
click at [941, 290] on link "Edit Device / Employee" at bounding box center [1020, 294] width 243 height 28
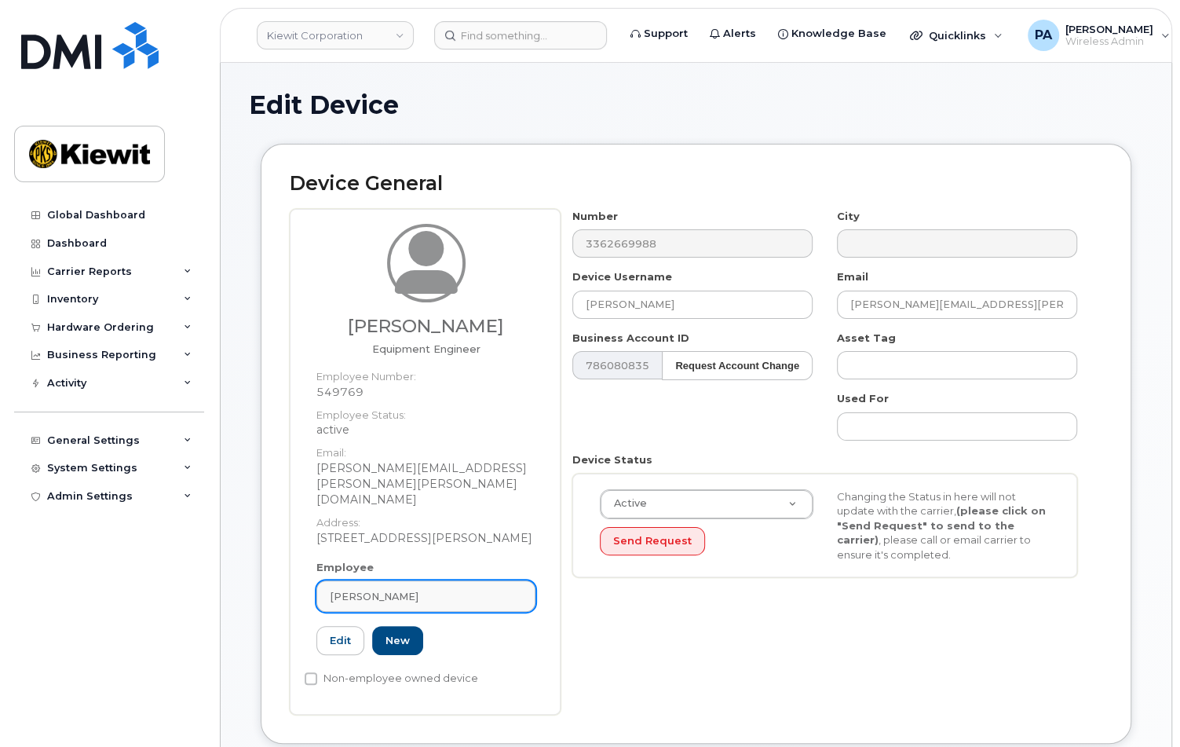
click at [471, 589] on div "[PERSON_NAME]" at bounding box center [426, 596] width 192 height 15
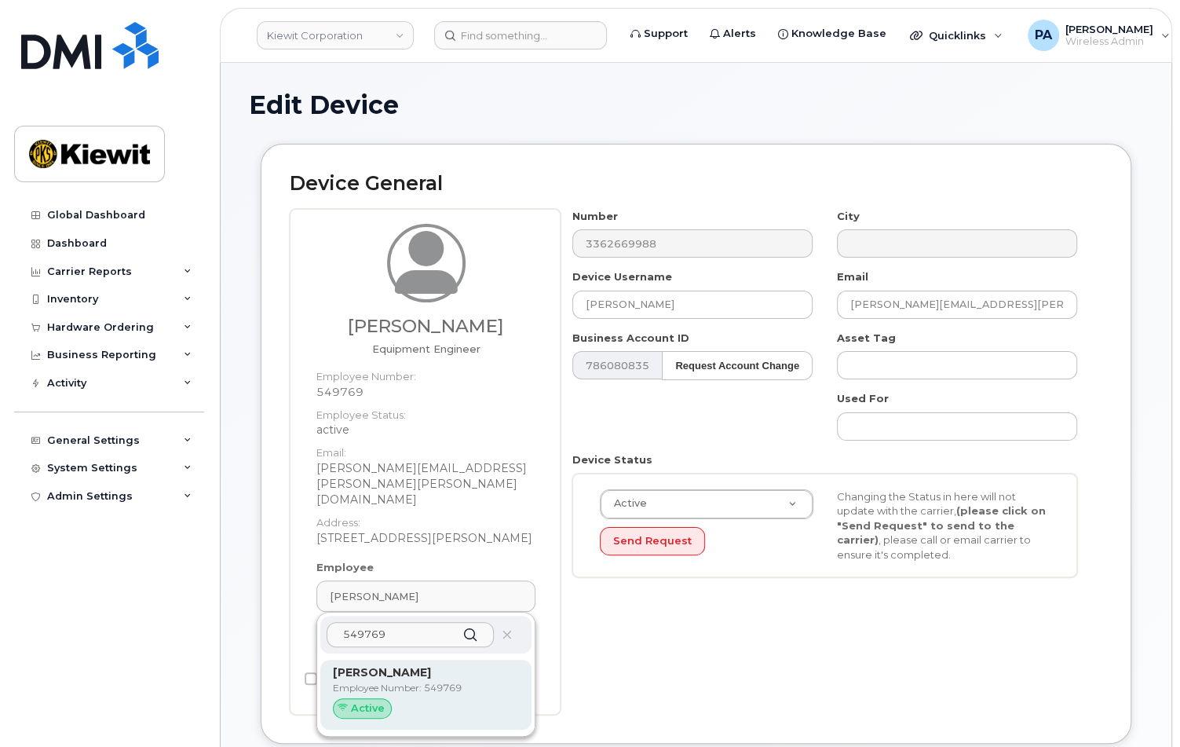
type input "549769"
click at [393, 681] on p "Employee Number: 549769" at bounding box center [426, 688] width 186 height 14
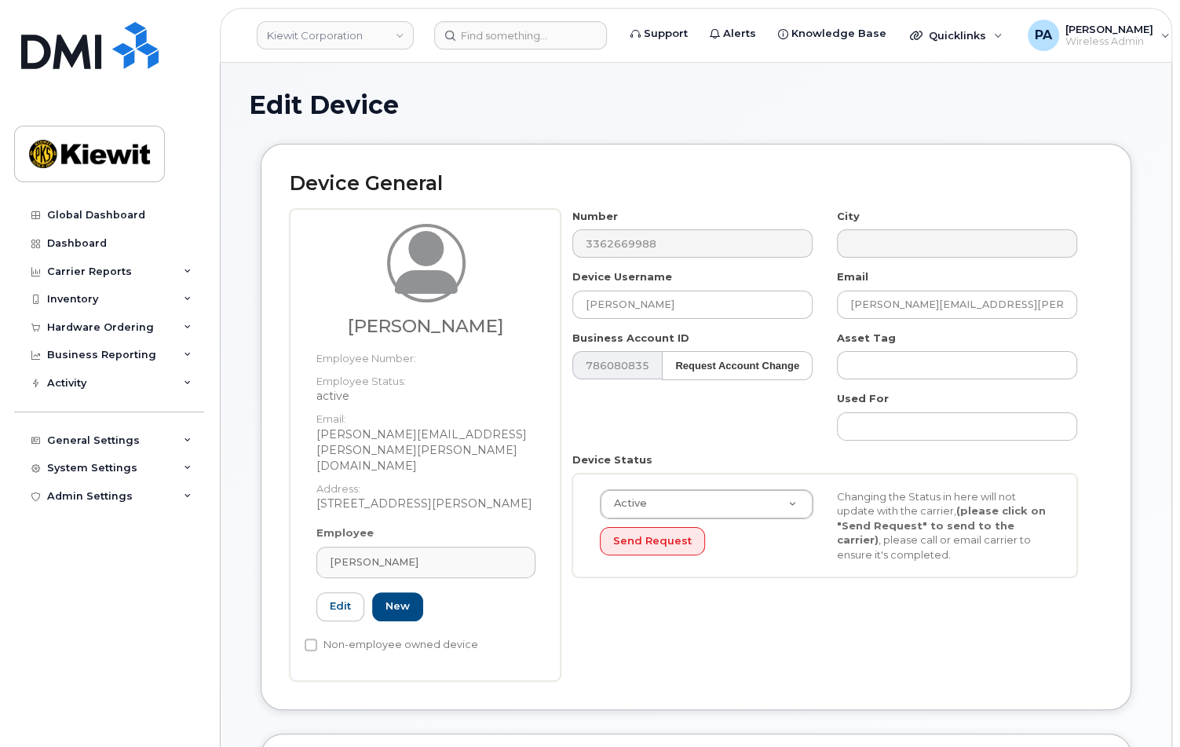
type input "[PERSON_NAME]"
type input "[PERSON_NAME][EMAIL_ADDRESS][PERSON_NAME][PERSON_NAME][DOMAIN_NAME]"
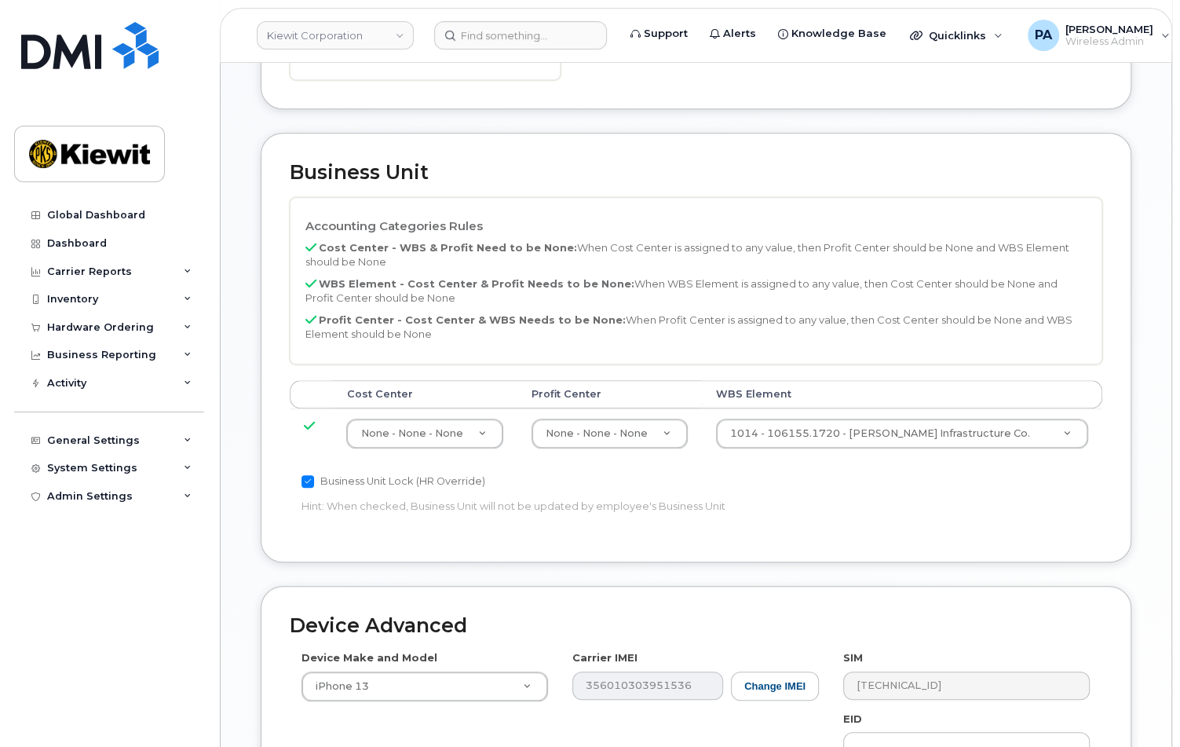
scroll to position [864, 0]
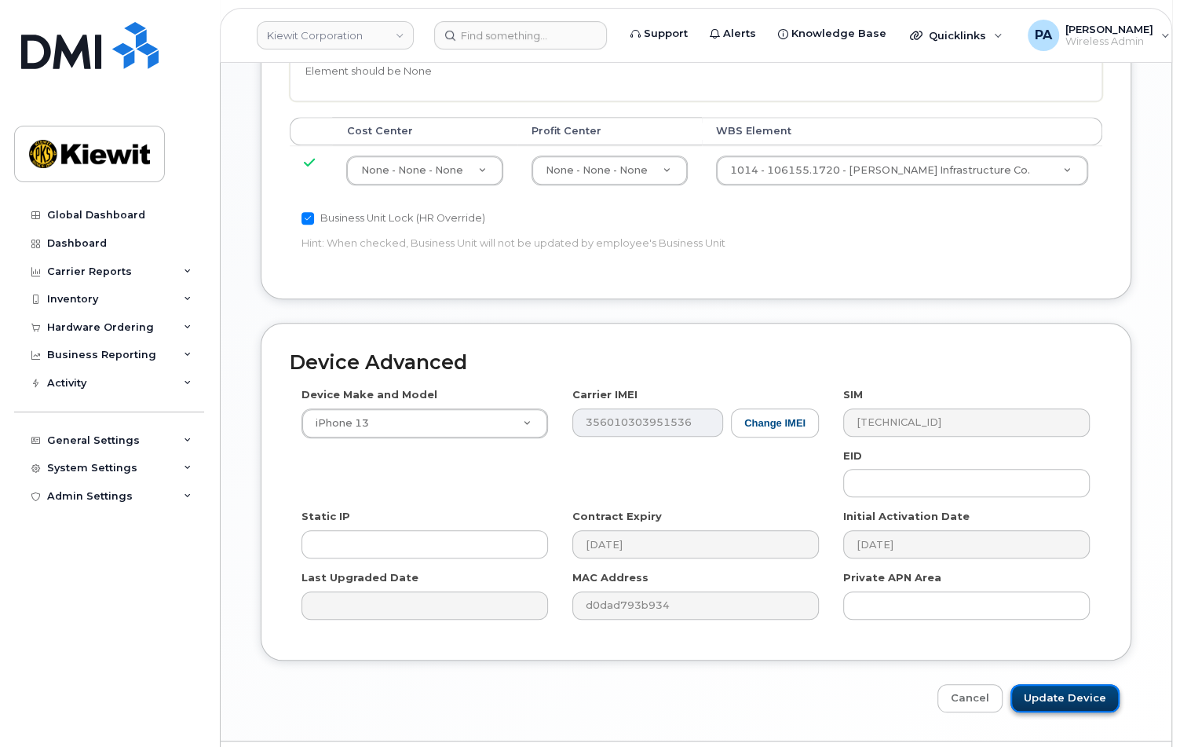
click at [1078, 684] on input "Update Device" at bounding box center [1065, 698] width 109 height 29
type input "Saving..."
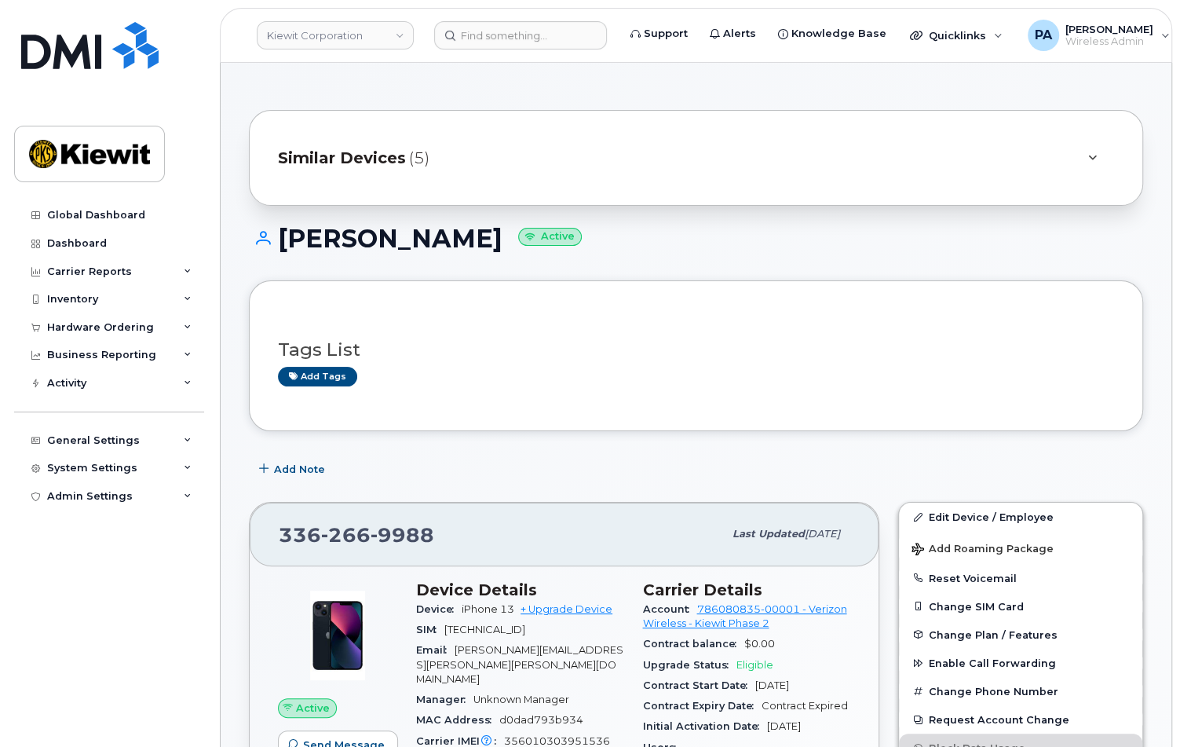
click at [401, 153] on span "Similar Devices" at bounding box center [342, 158] width 128 height 23
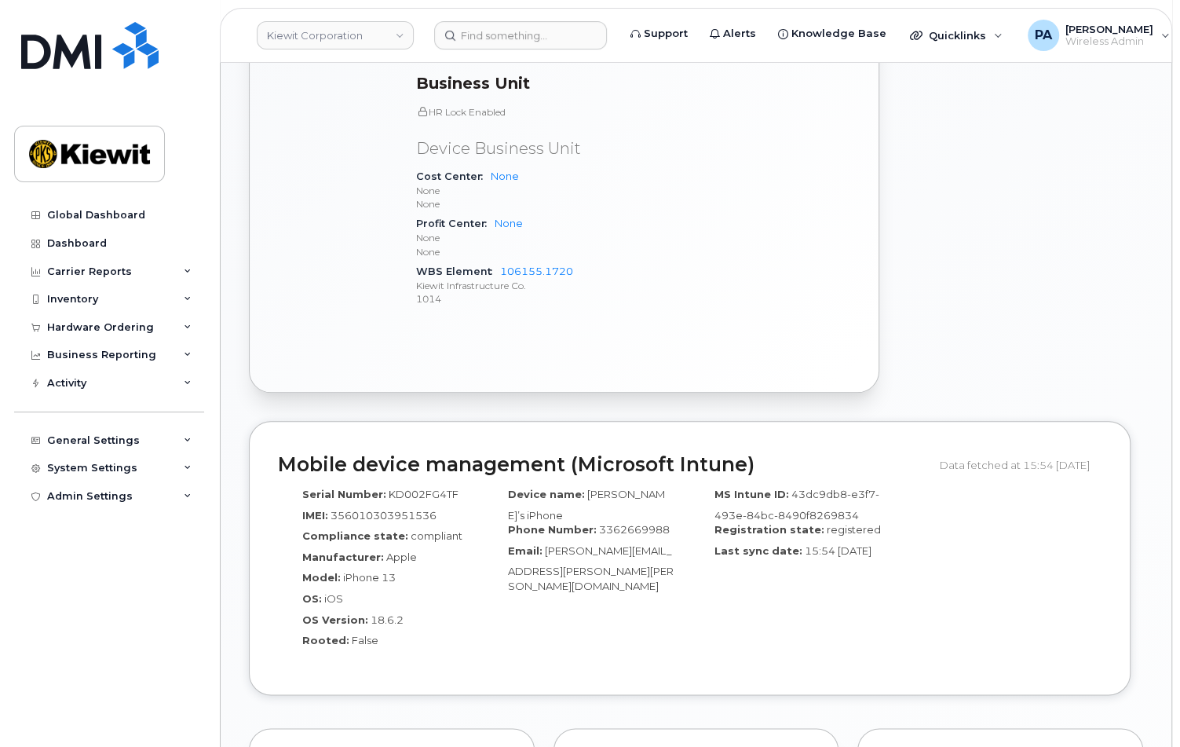
scroll to position [1191, 0]
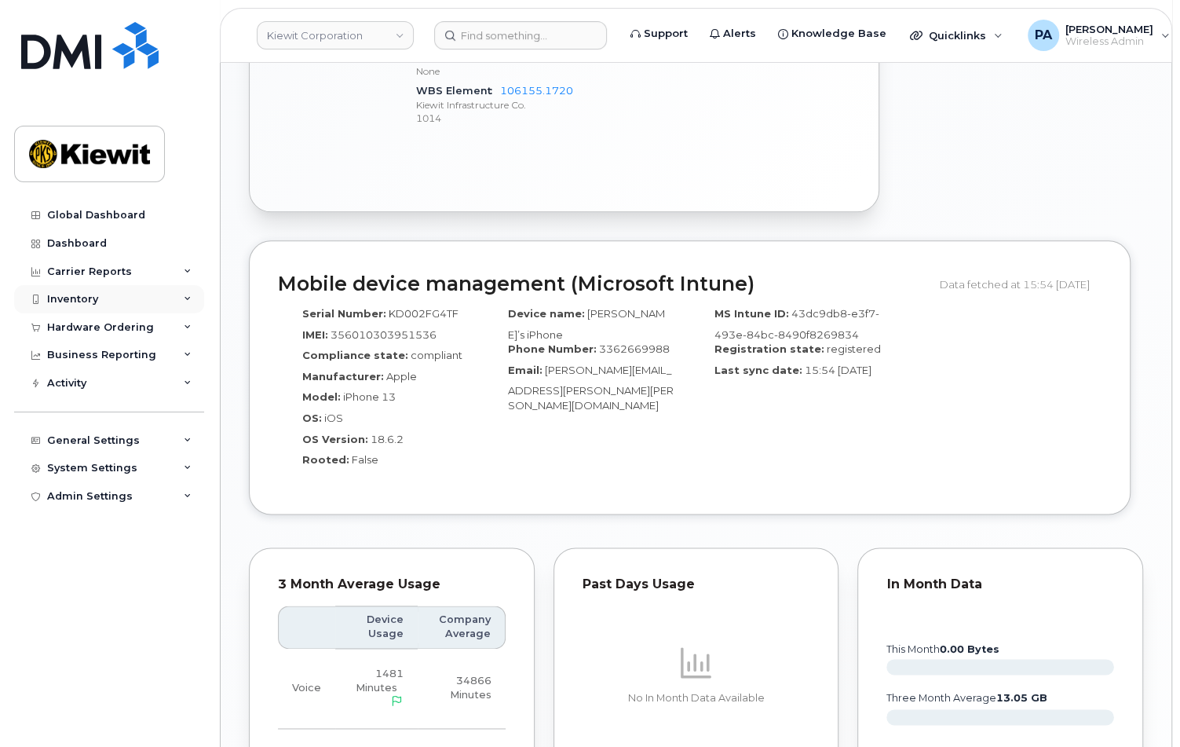
click at [161, 296] on div "Inventory" at bounding box center [109, 299] width 190 height 28
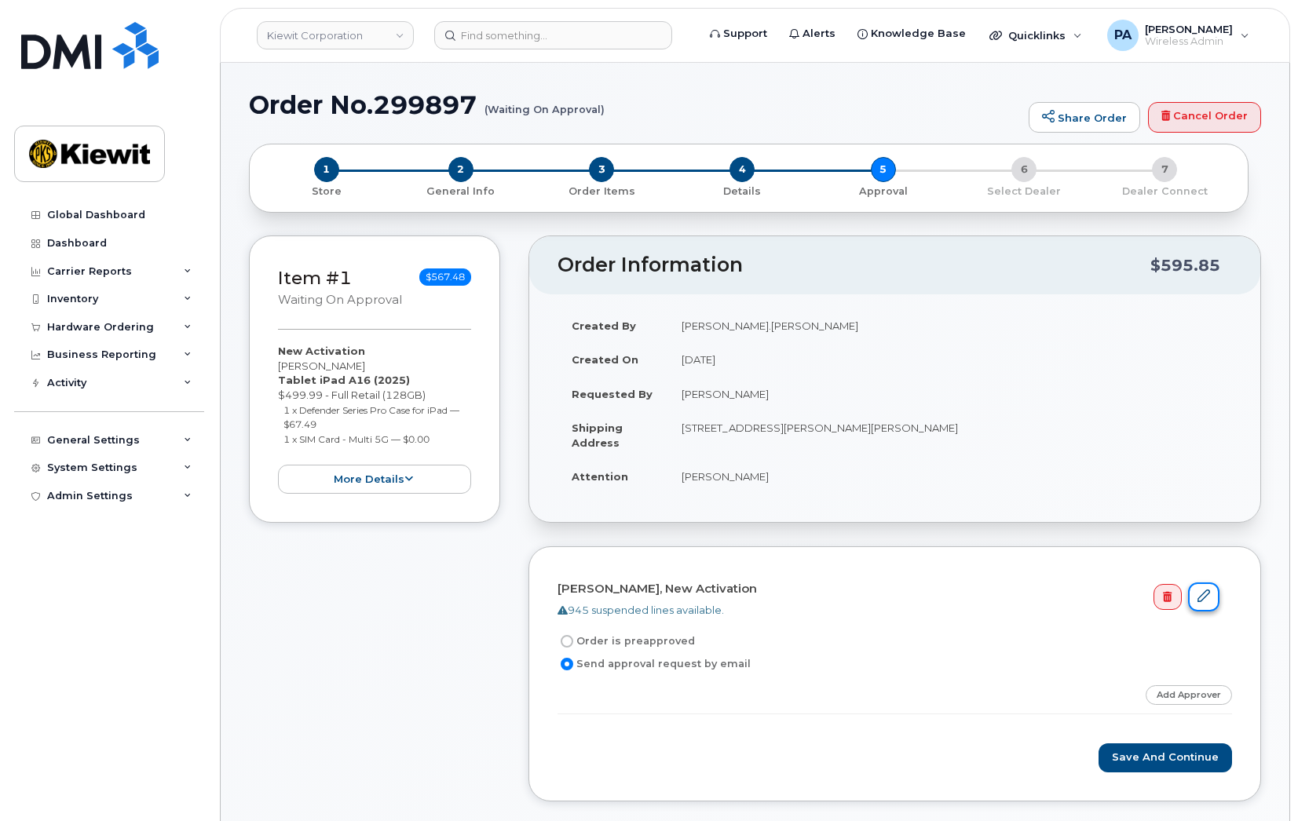
click at [1206, 587] on link at bounding box center [1203, 597] width 31 height 29
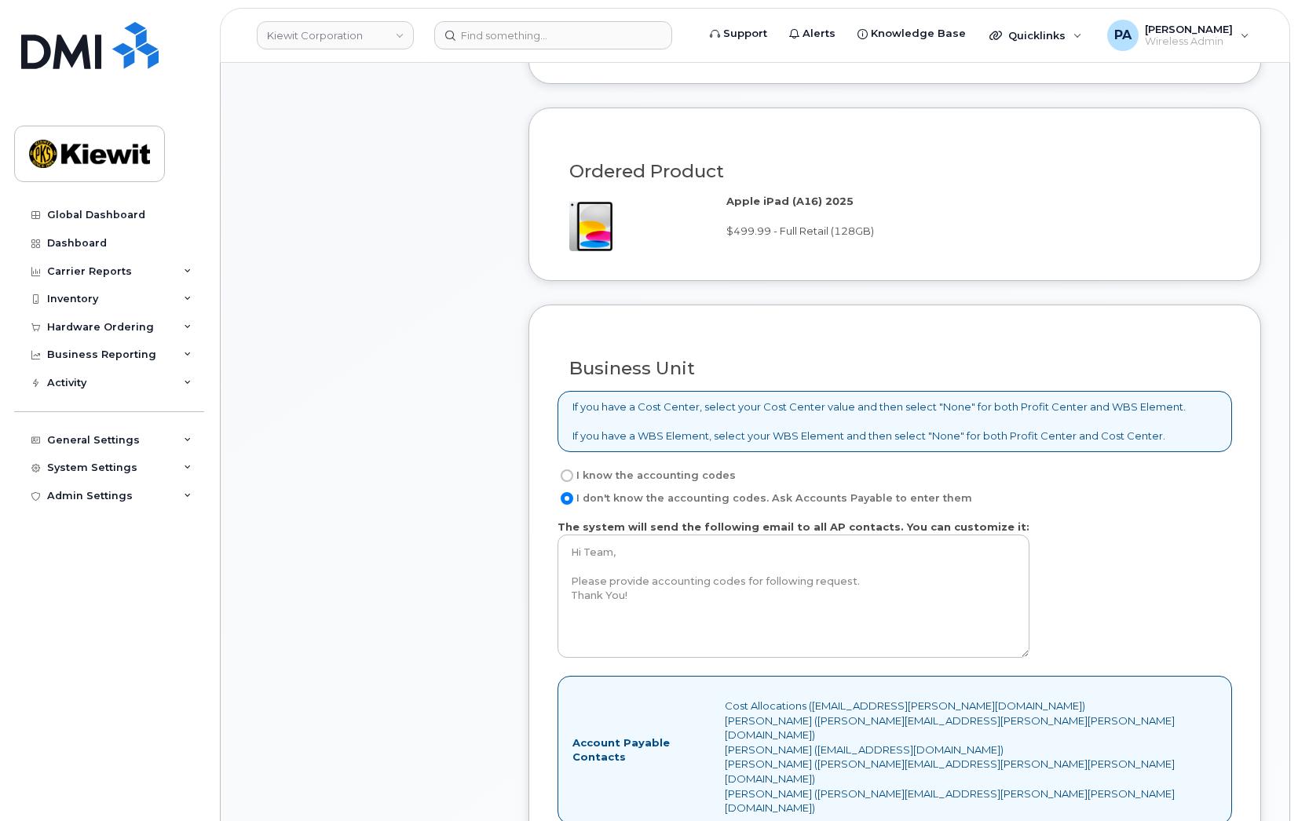
scroll to position [1041, 0]
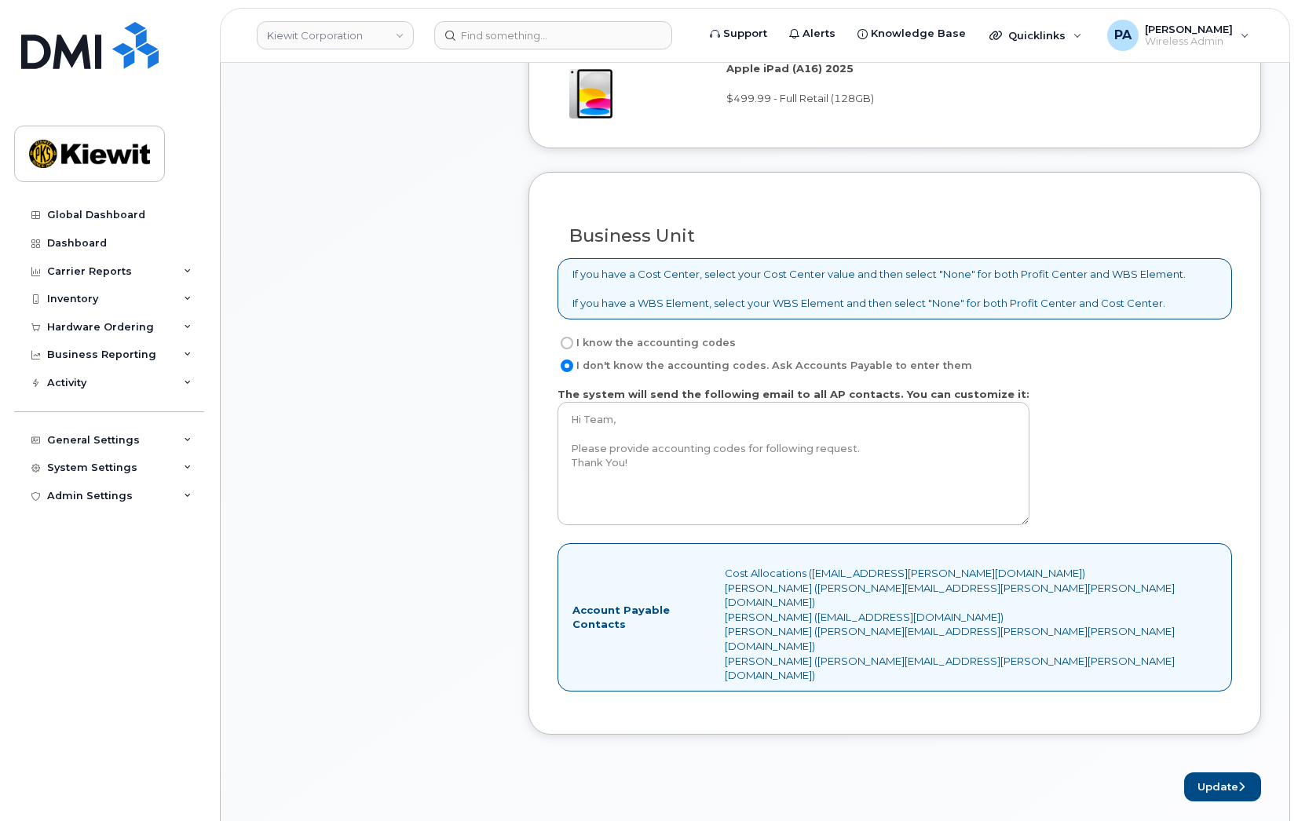
click at [688, 345] on label "I know the accounting codes" at bounding box center [647, 343] width 178 height 19
click at [573, 345] on input "I know the accounting codes" at bounding box center [567, 343] width 13 height 13
radio input "true"
select select
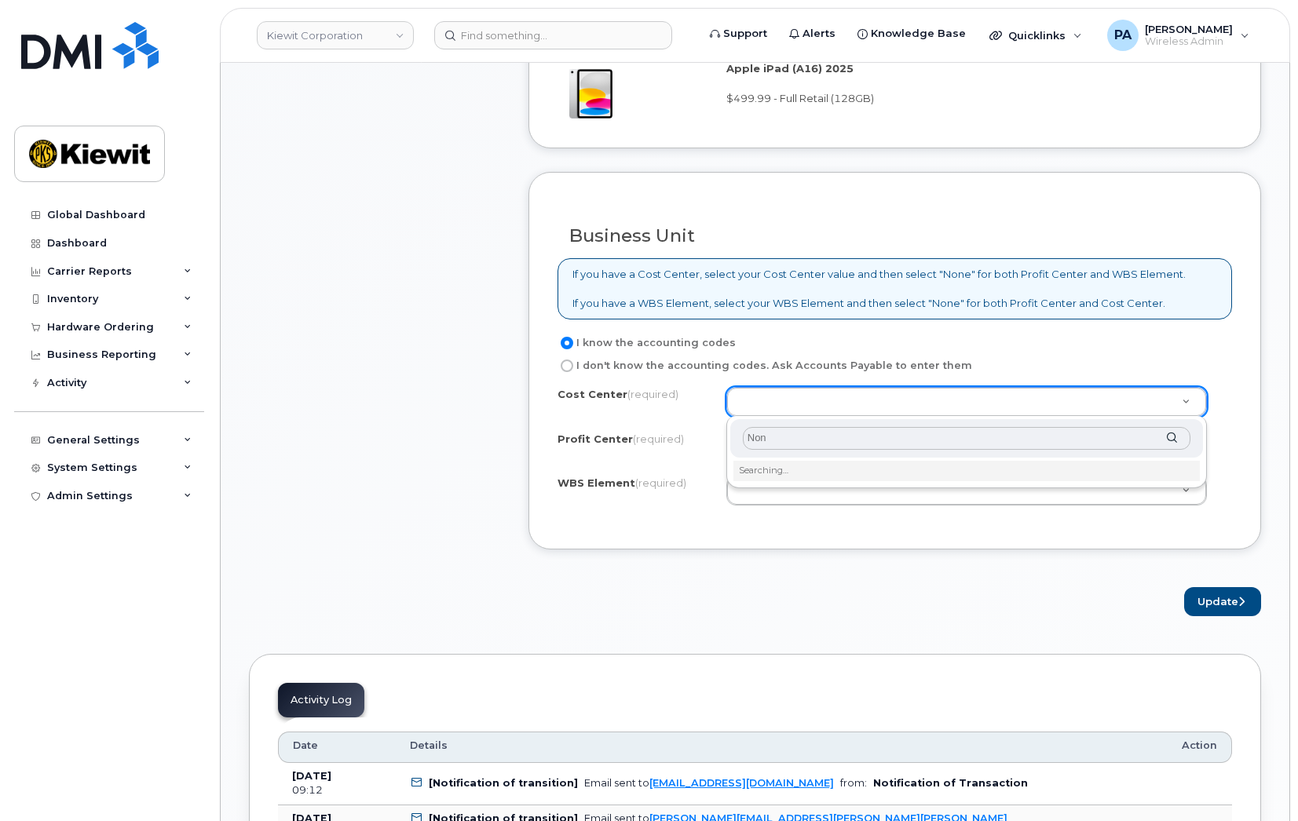
type input "None"
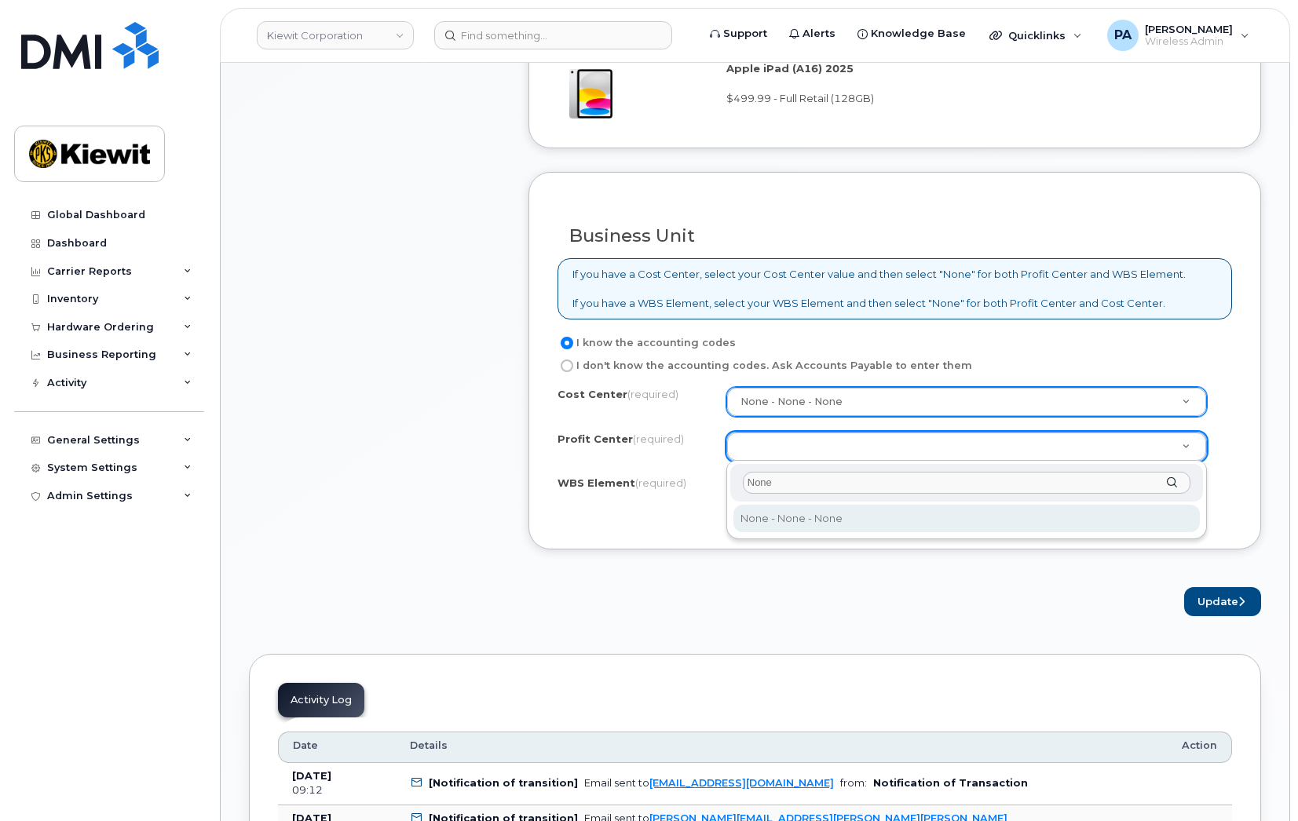
type input "None"
select select "None"
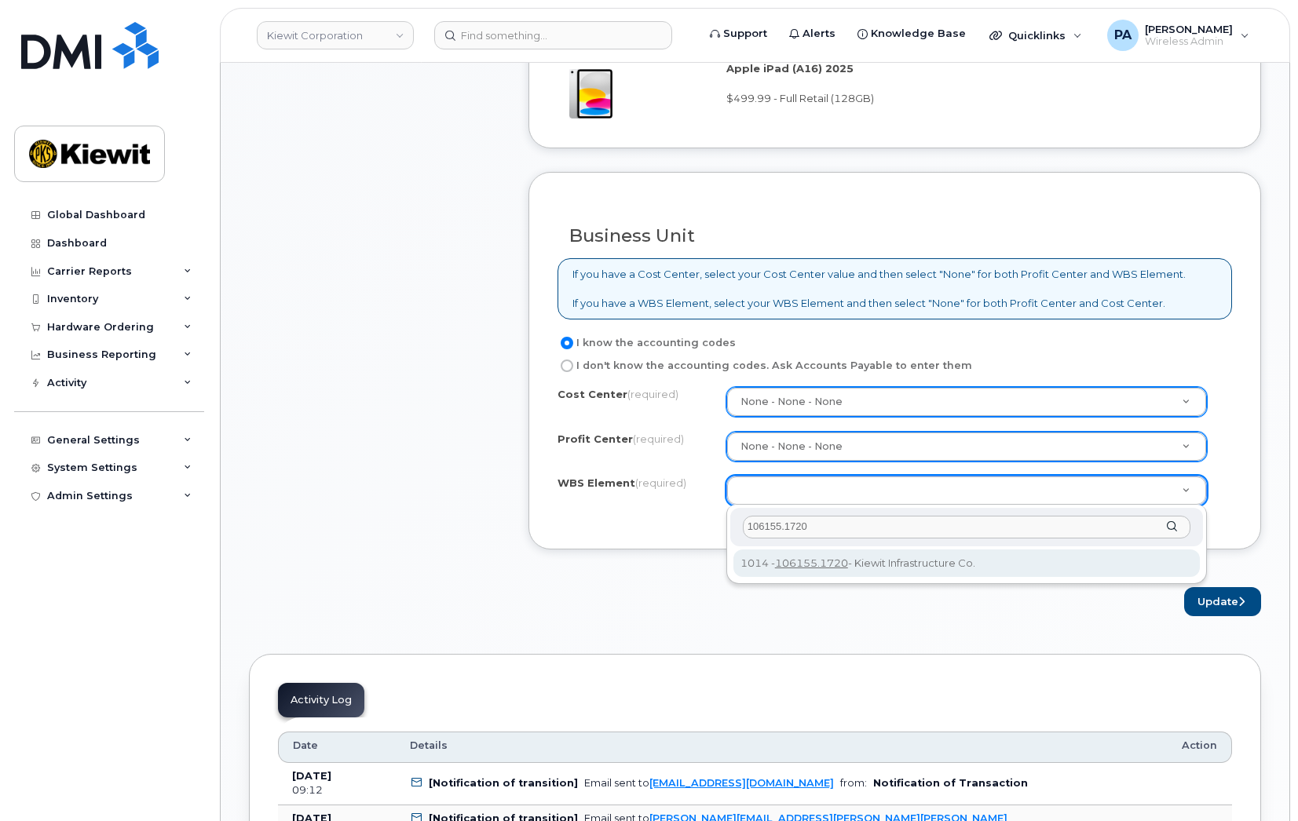
type input "106155.1720"
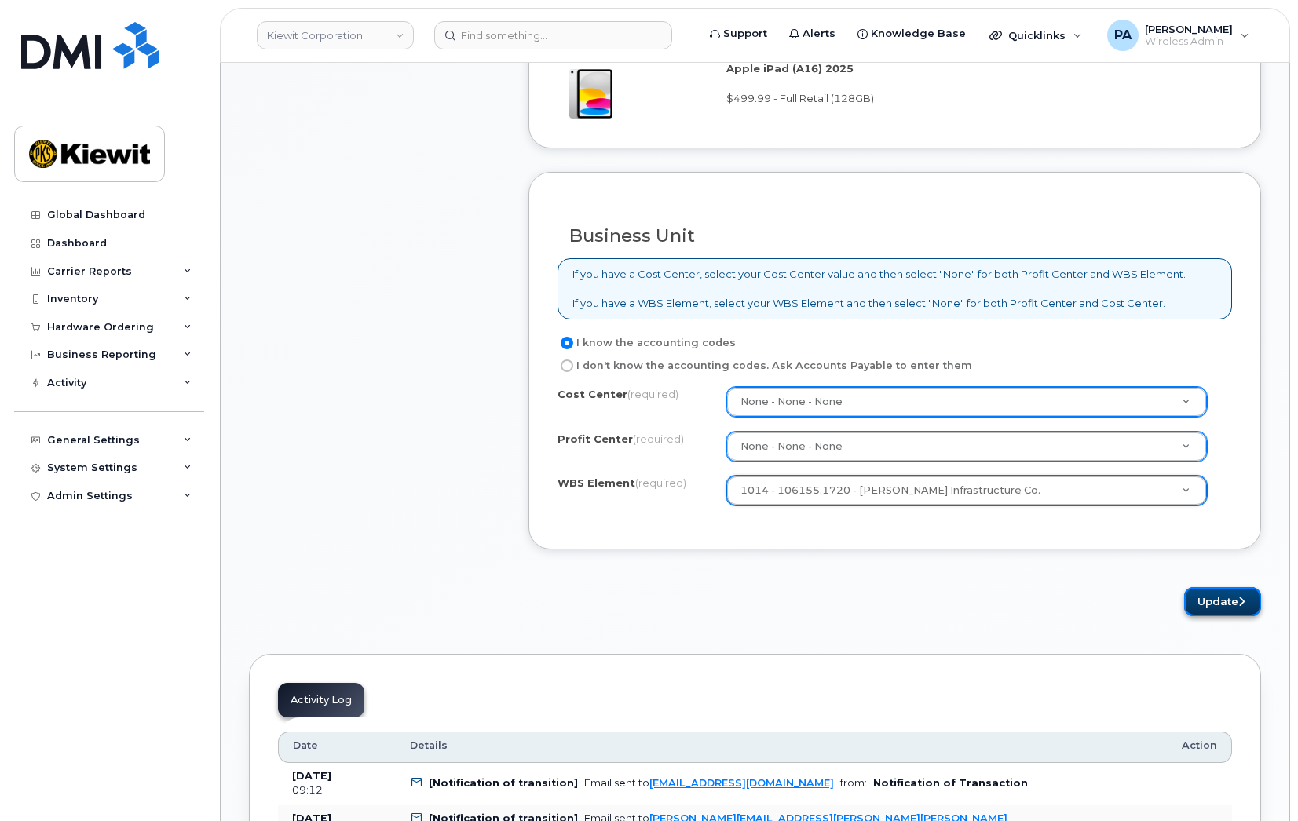
click at [1207, 596] on button "Update" at bounding box center [1222, 601] width 77 height 29
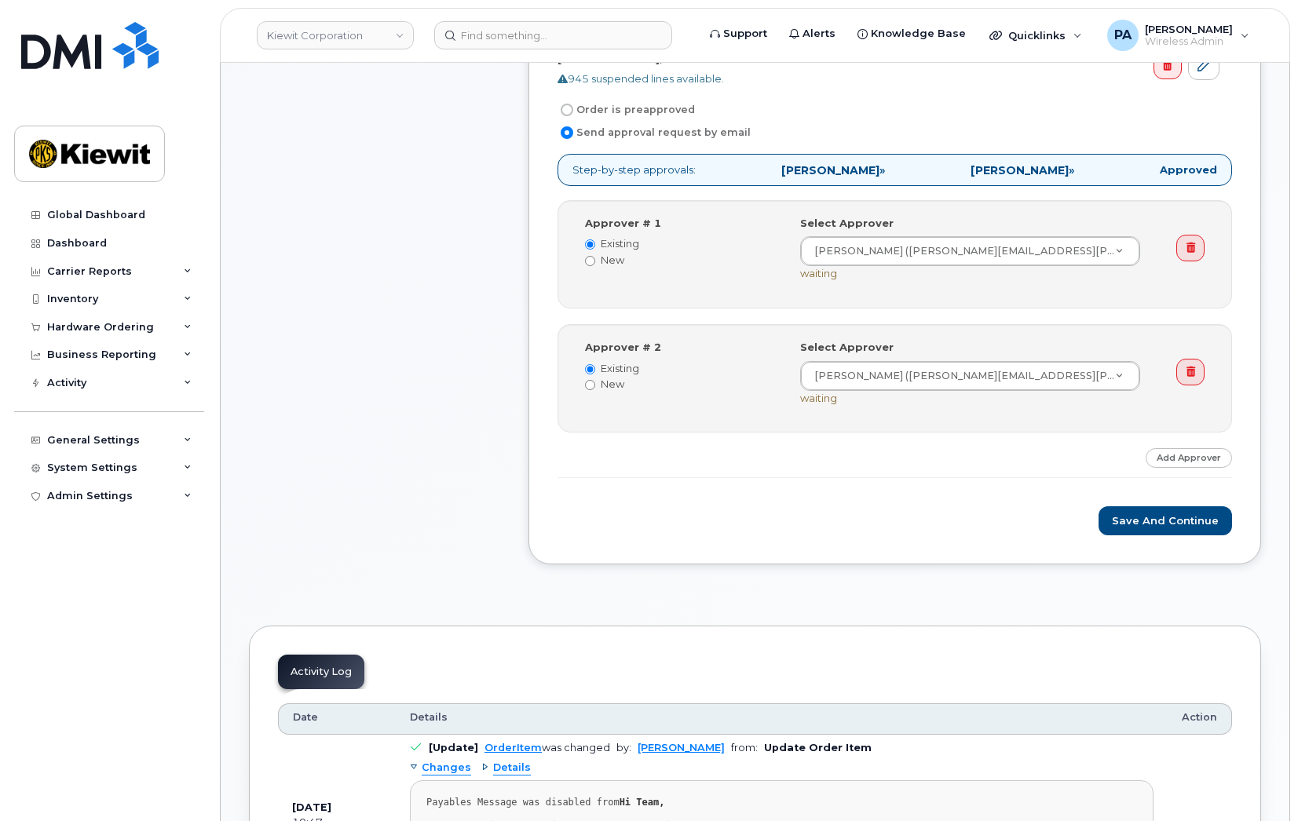
scroll to position [602, 0]
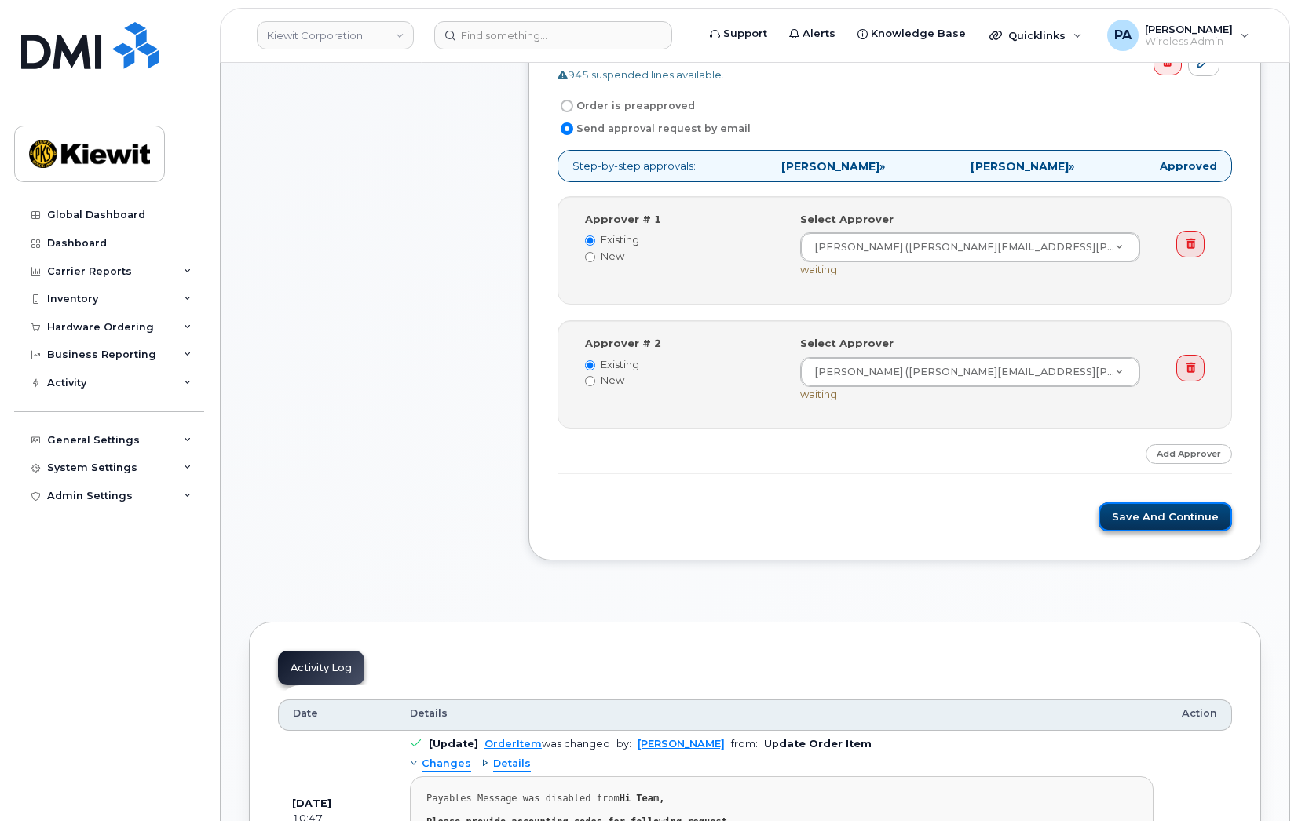
click at [1195, 510] on button "Save and Continue" at bounding box center [1165, 517] width 133 height 29
